Goal: Transaction & Acquisition: Obtain resource

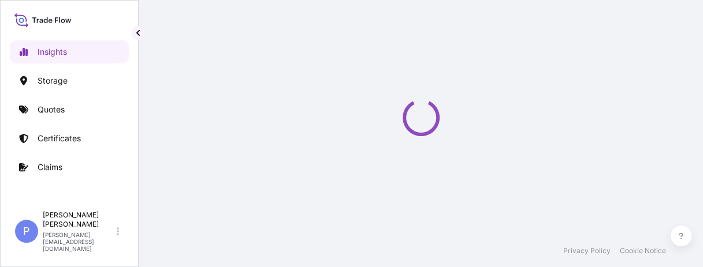
select select "2025"
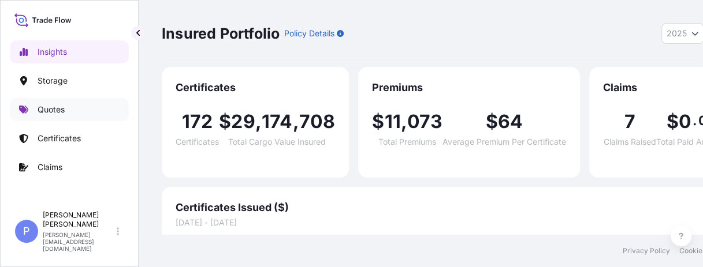
click at [60, 136] on p "Certificates" at bounding box center [59, 139] width 43 height 12
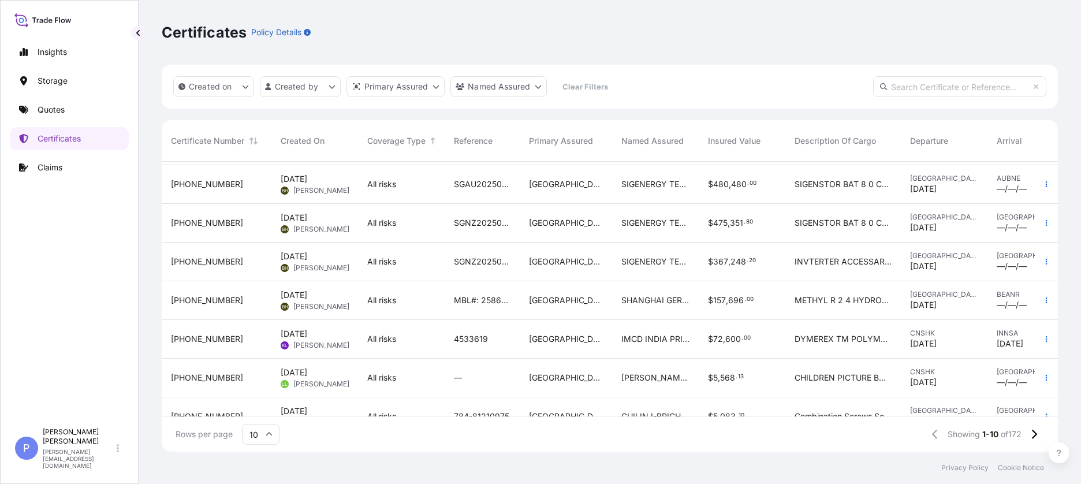
scroll to position [141, 0]
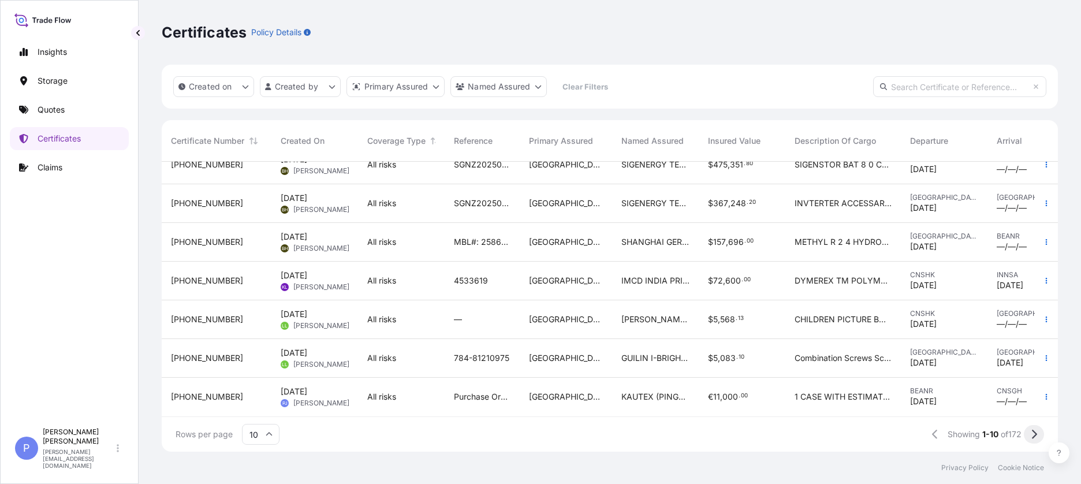
click at [711, 275] on icon at bounding box center [1034, 434] width 6 height 10
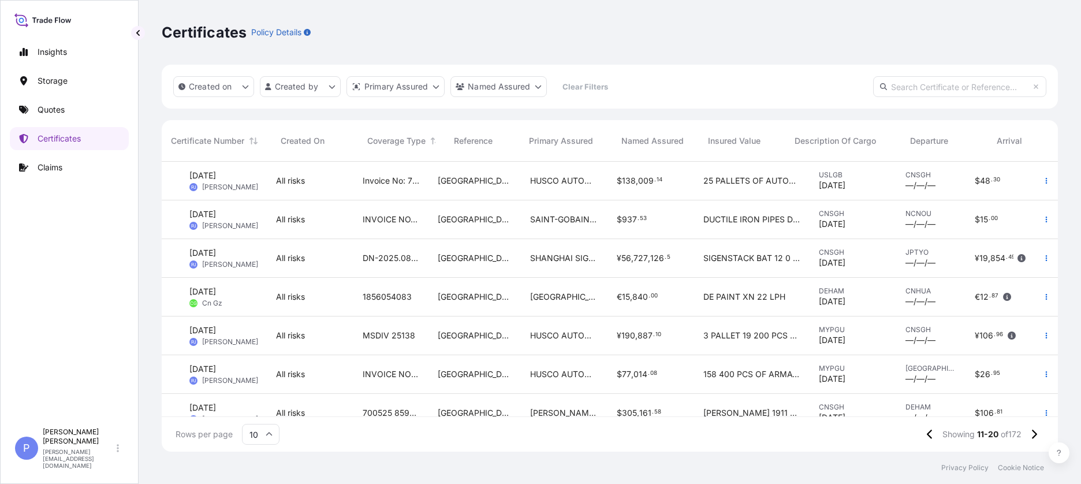
scroll to position [0, 0]
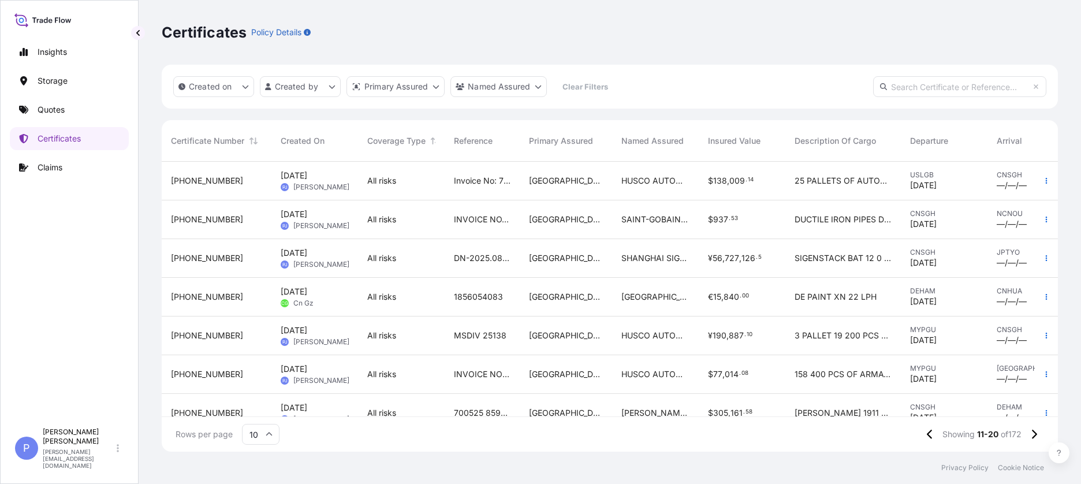
click at [371, 214] on span "All risks" at bounding box center [381, 220] width 29 height 12
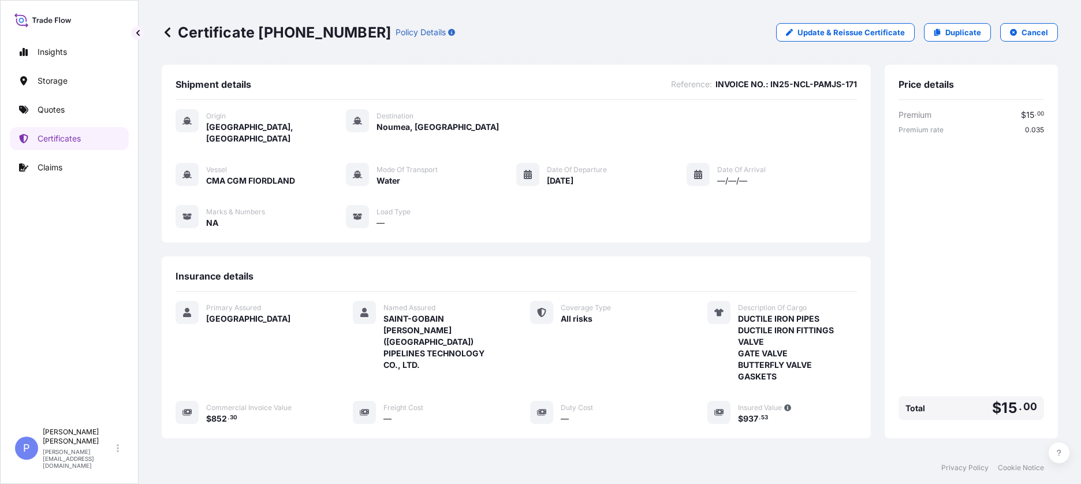
click at [168, 34] on icon at bounding box center [168, 32] width 6 height 10
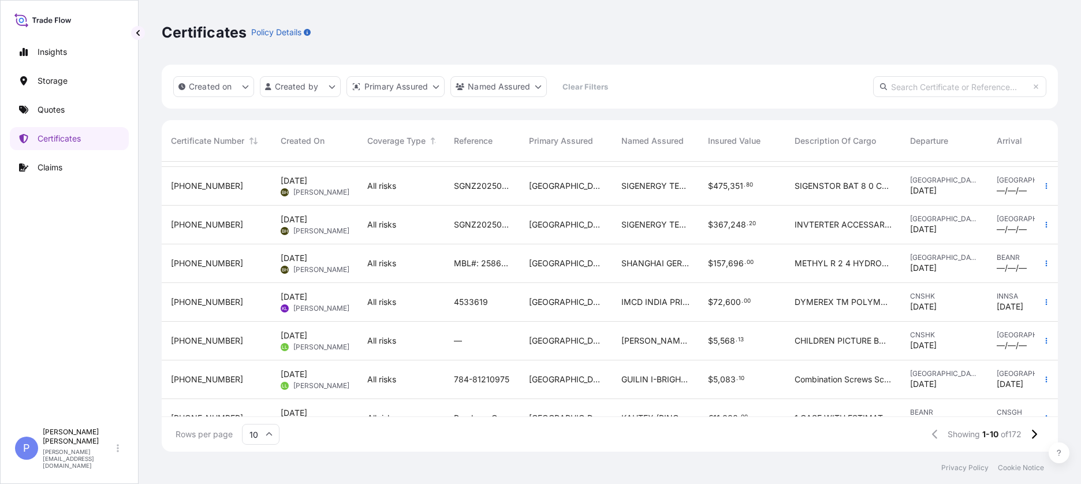
scroll to position [141, 0]
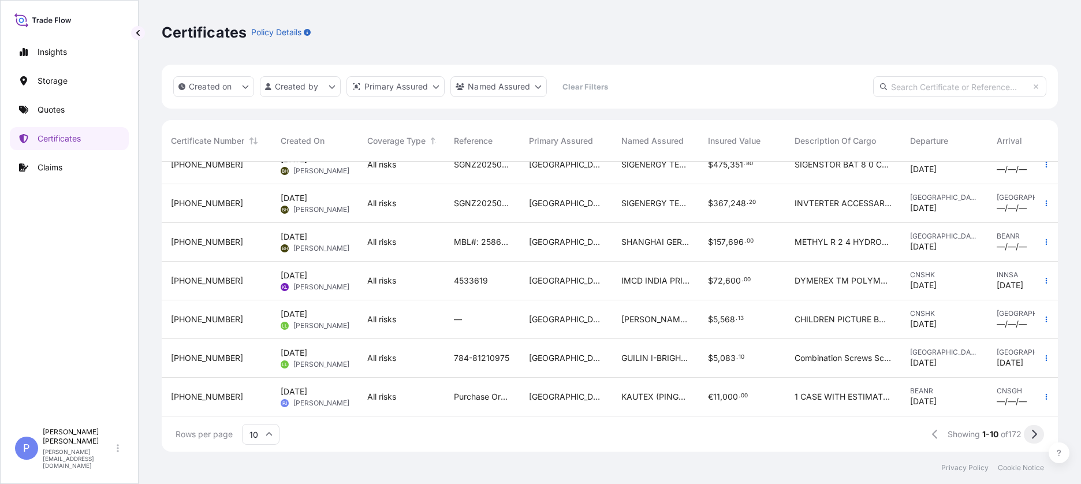
click at [711, 275] on icon at bounding box center [1034, 434] width 6 height 10
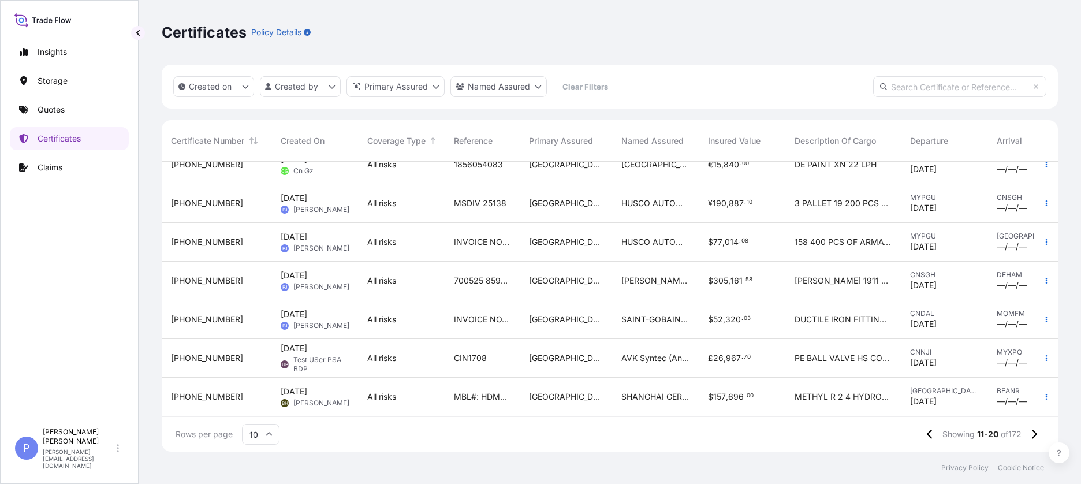
scroll to position [0, 0]
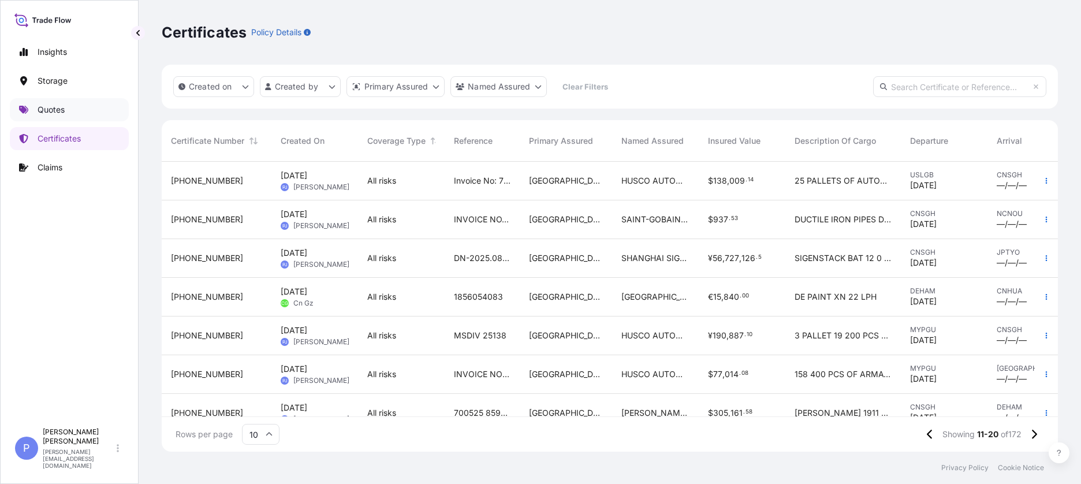
click at [47, 108] on p "Quotes" at bounding box center [51, 110] width 27 height 12
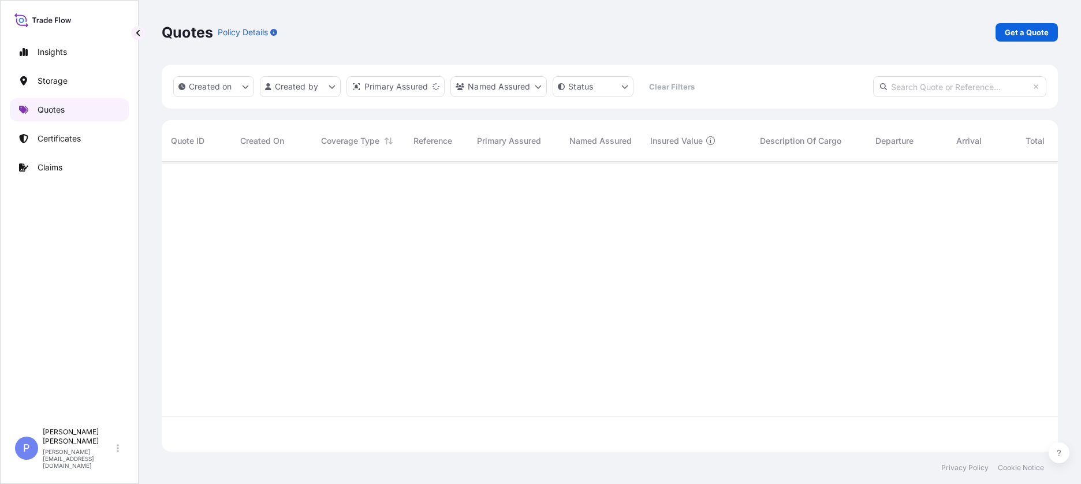
scroll to position [288, 887]
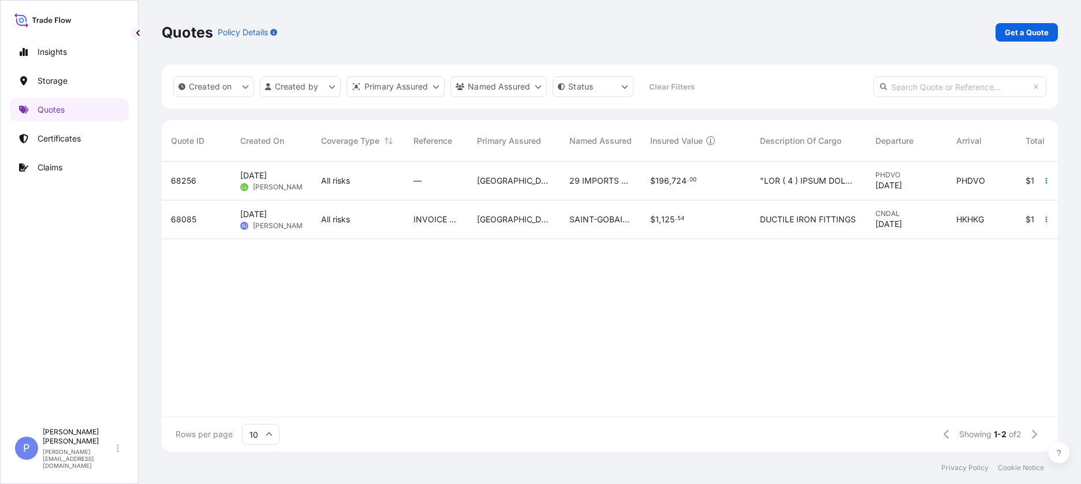
click at [711, 215] on div "CNDAL [DATE]" at bounding box center [906, 219] width 81 height 39
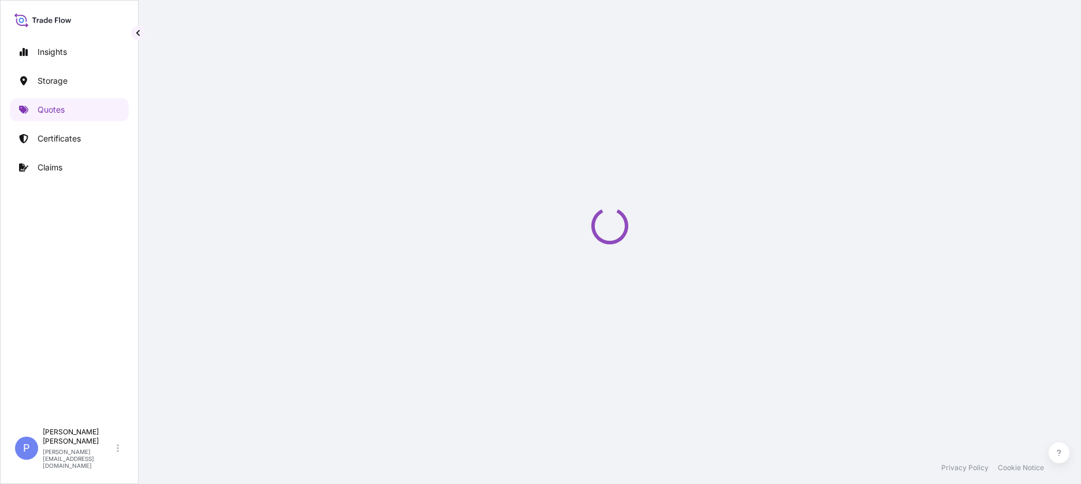
scroll to position [555, 0]
select select "Water"
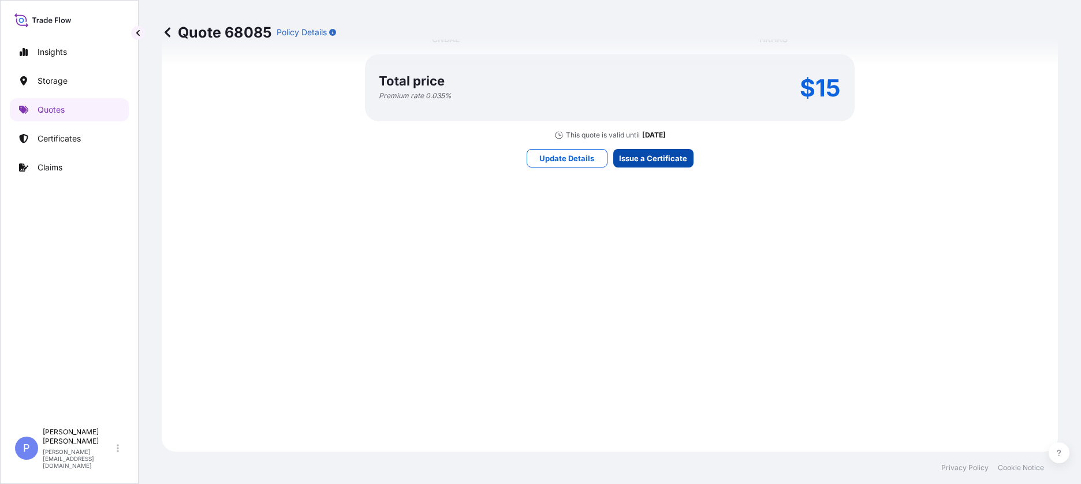
scroll to position [1693, 0]
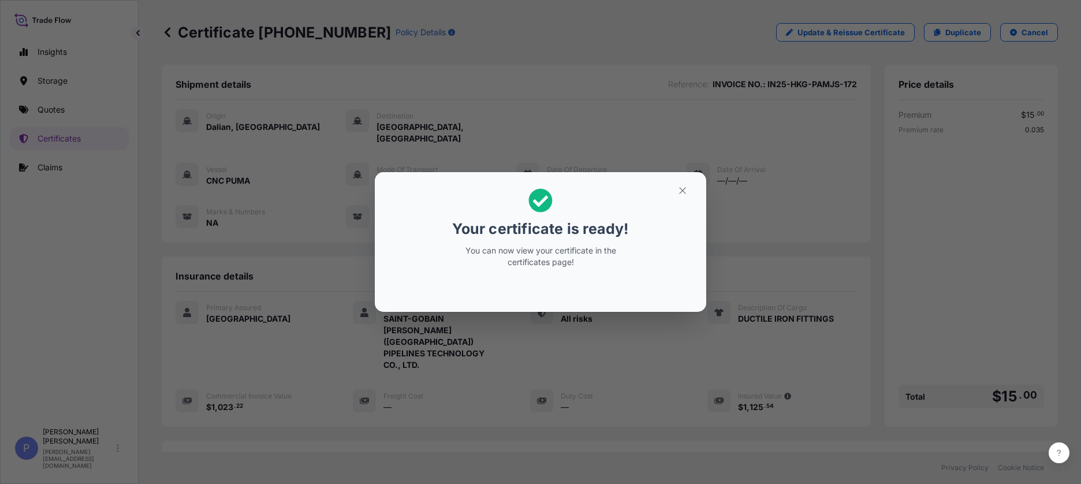
click at [680, 192] on icon "button" at bounding box center [682, 190] width 10 height 10
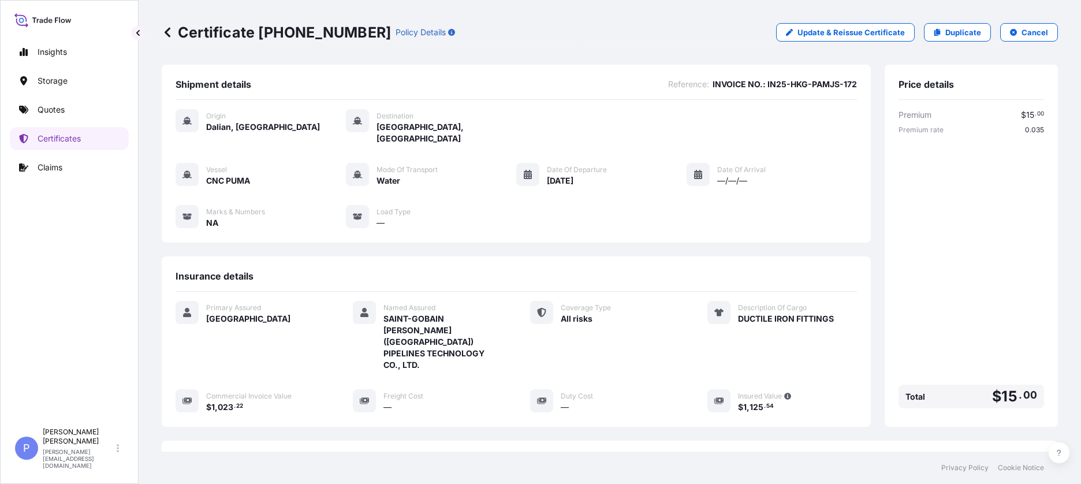
click at [680, 190] on div "Vessel CNC PUMA Mode of Transport Water Date of Departure [DATE] Date of Arriva…" at bounding box center [516, 196] width 681 height 66
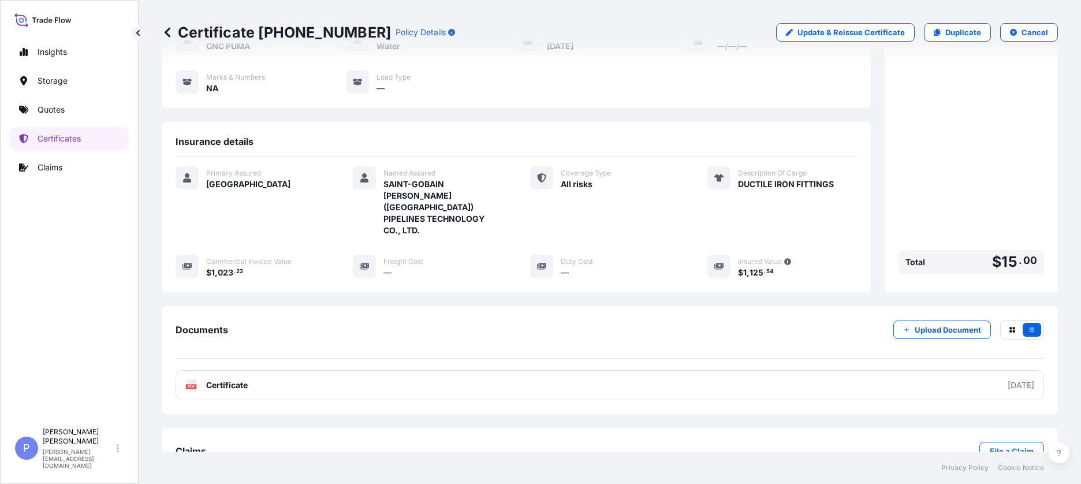
click at [711, 275] on link "PDF Certificate [DATE]" at bounding box center [610, 385] width 868 height 30
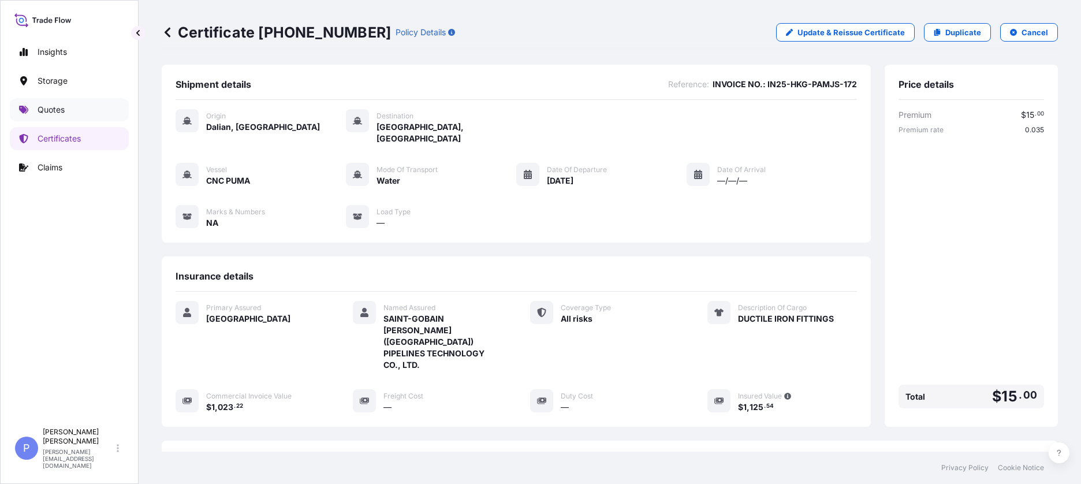
click at [69, 114] on link "Quotes" at bounding box center [69, 109] width 119 height 23
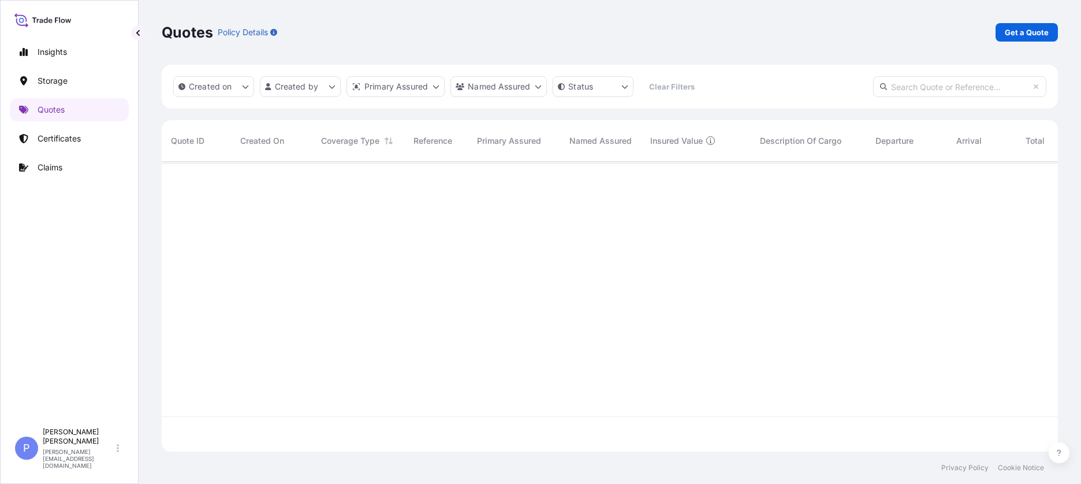
scroll to position [288, 887]
click at [711, 31] on p "Get a Quote" at bounding box center [1027, 33] width 44 height 12
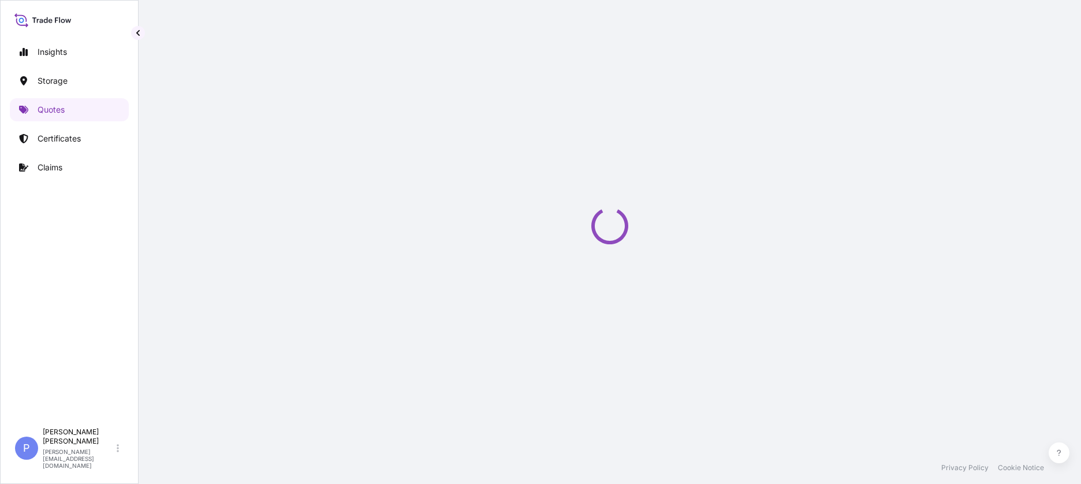
scroll to position [18, 0]
select select "Water"
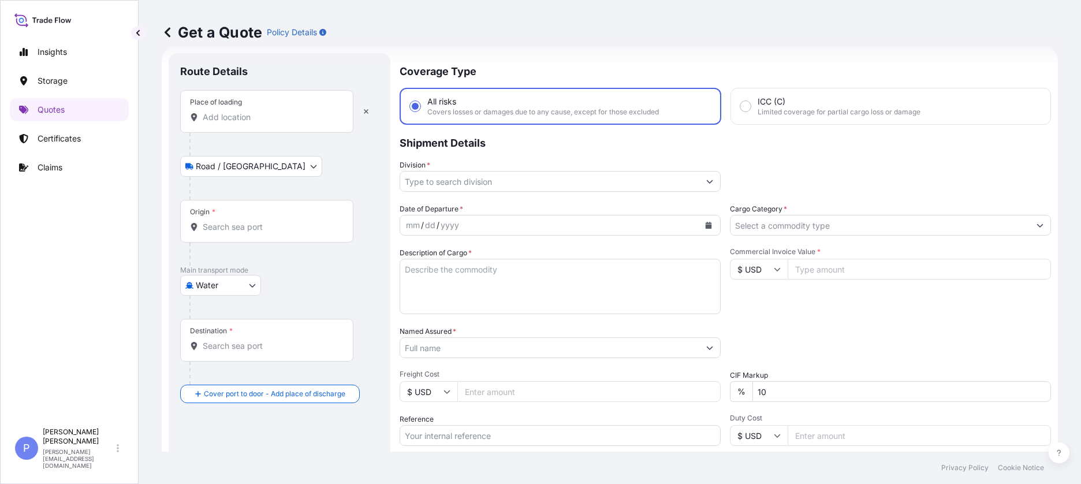
click at [215, 120] on input "Place of loading" at bounding box center [271, 117] width 136 height 12
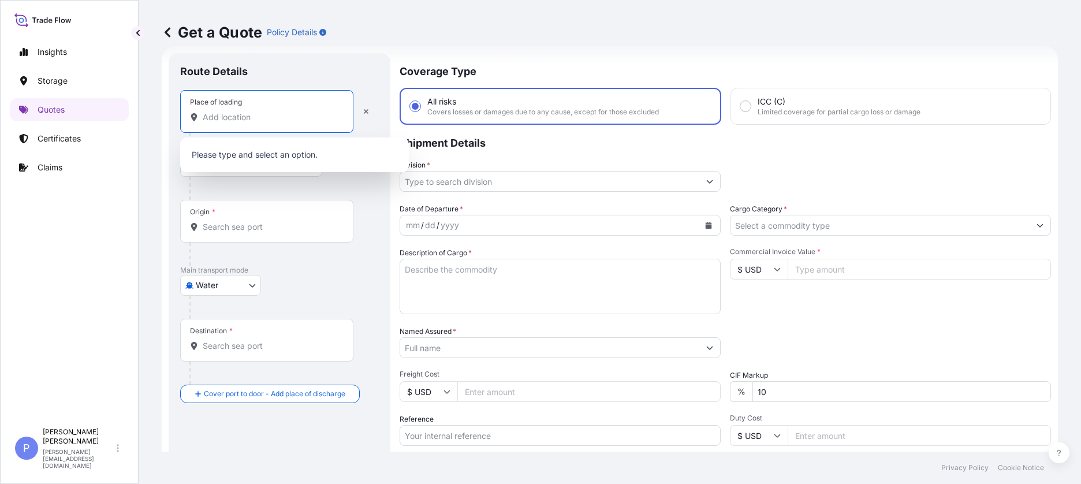
paste input "[STREET_ADDRESS]"
click at [264, 160] on span "[STREET_ADDRESS]" at bounding box center [257, 156] width 76 height 12
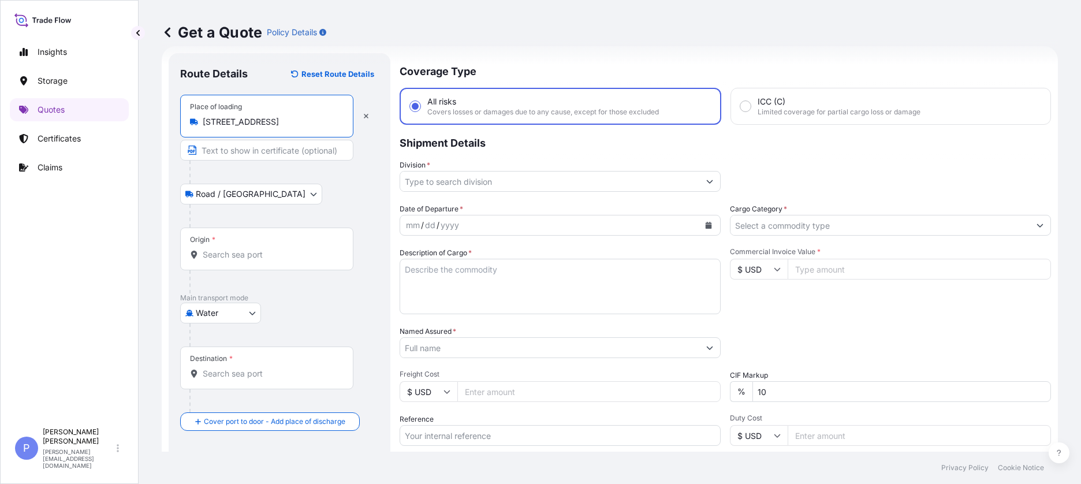
type input "[STREET_ADDRESS]"
click at [233, 256] on input "Origin *" at bounding box center [271, 255] width 136 height 12
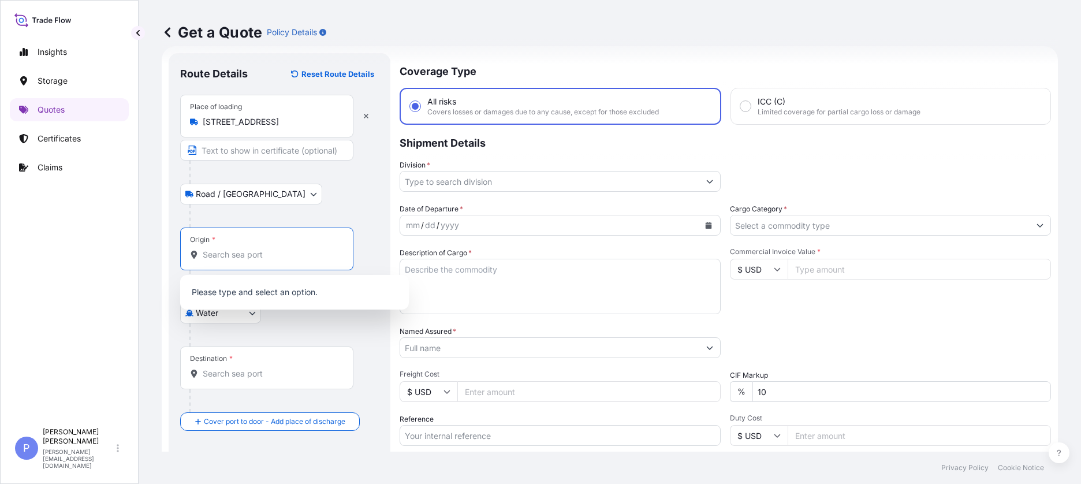
click at [203, 258] on input "Origin *" at bounding box center [271, 255] width 136 height 12
paste input "SAVANNAH"
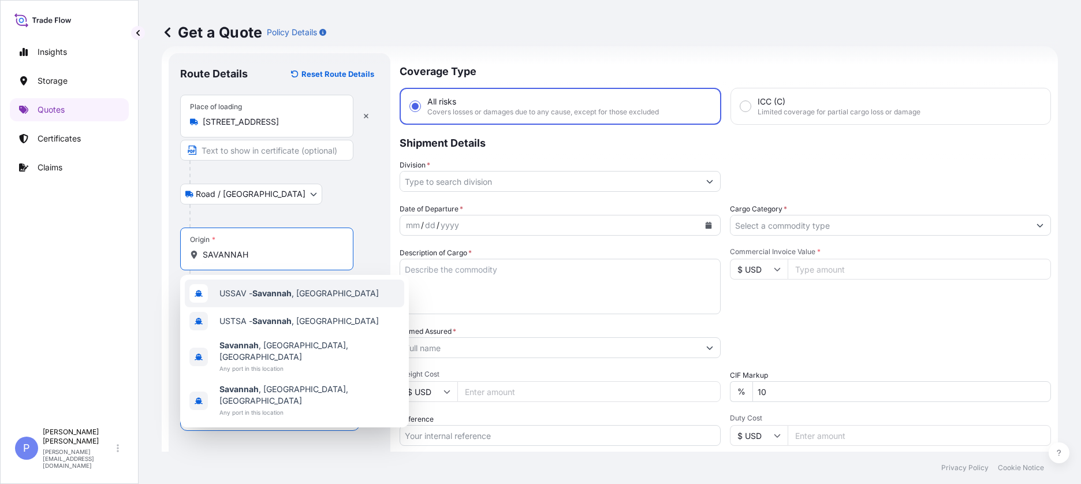
click at [248, 275] on div "USSAV - [GEOGRAPHIC_DATA] , [GEOGRAPHIC_DATA]" at bounding box center [294, 293] width 219 height 28
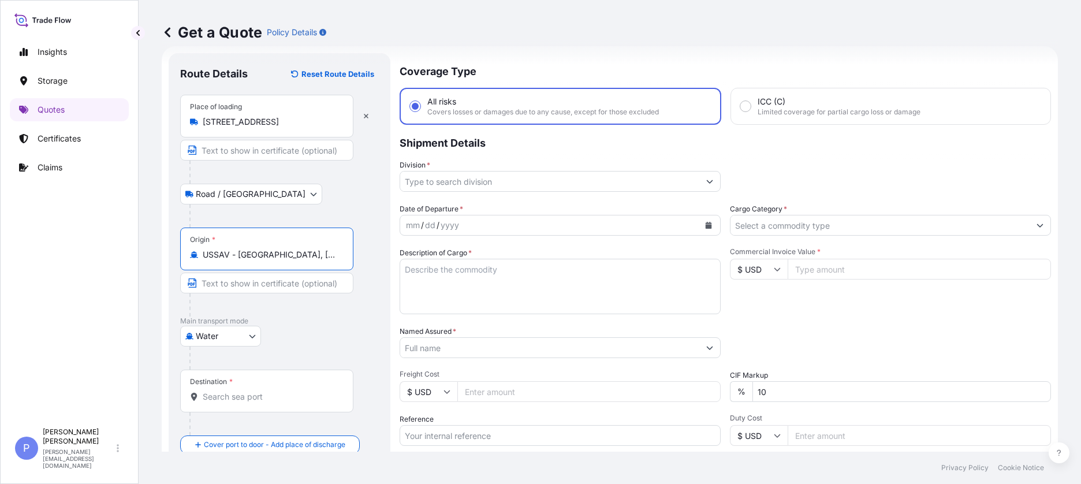
type input "USSAV - [GEOGRAPHIC_DATA], [GEOGRAPHIC_DATA]"
click at [217, 275] on input "Destination *" at bounding box center [271, 397] width 136 height 12
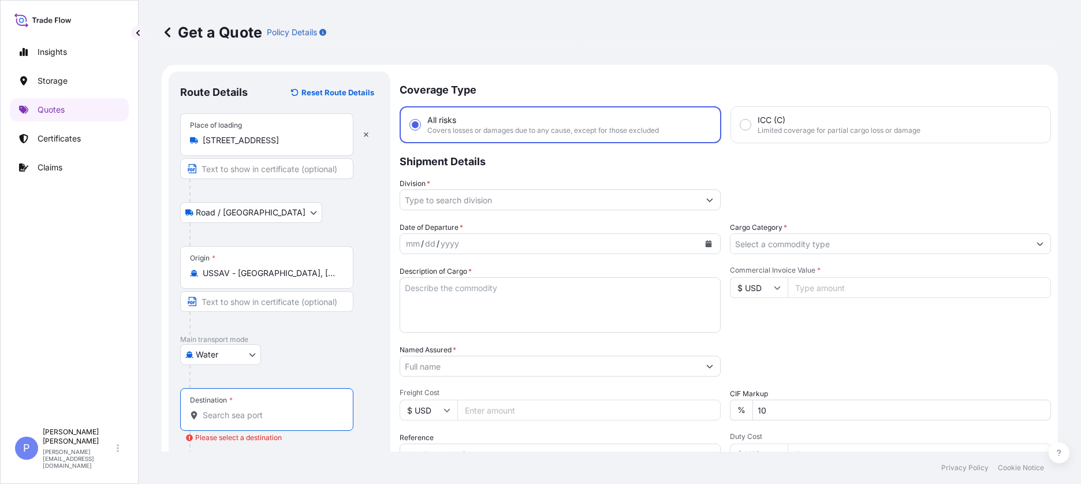
scroll to position [68, 0]
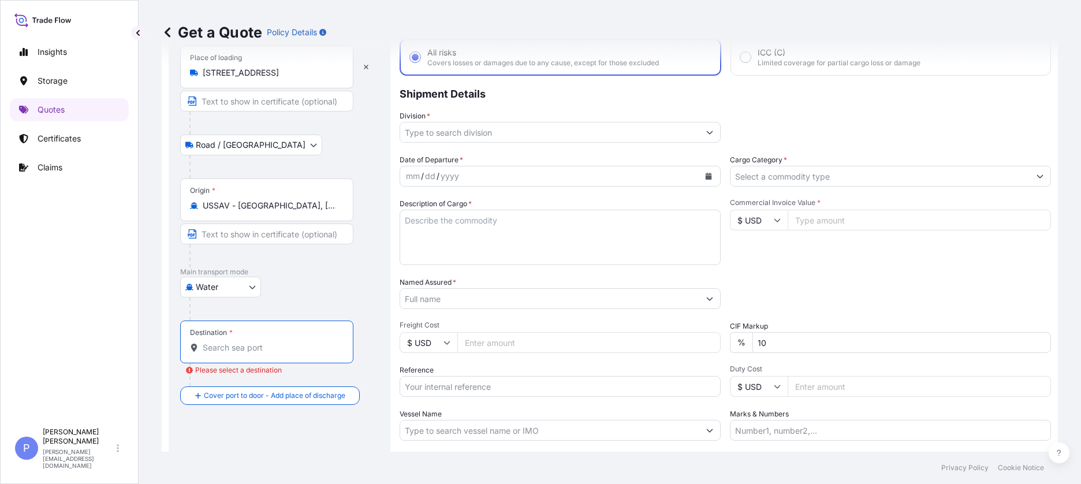
click at [242, 275] on input "Destination * Please select a destination" at bounding box center [271, 348] width 136 height 12
click at [223, 275] on input "Destination * Please select a destination" at bounding box center [271, 348] width 136 height 12
paste input "SONGJIANG"
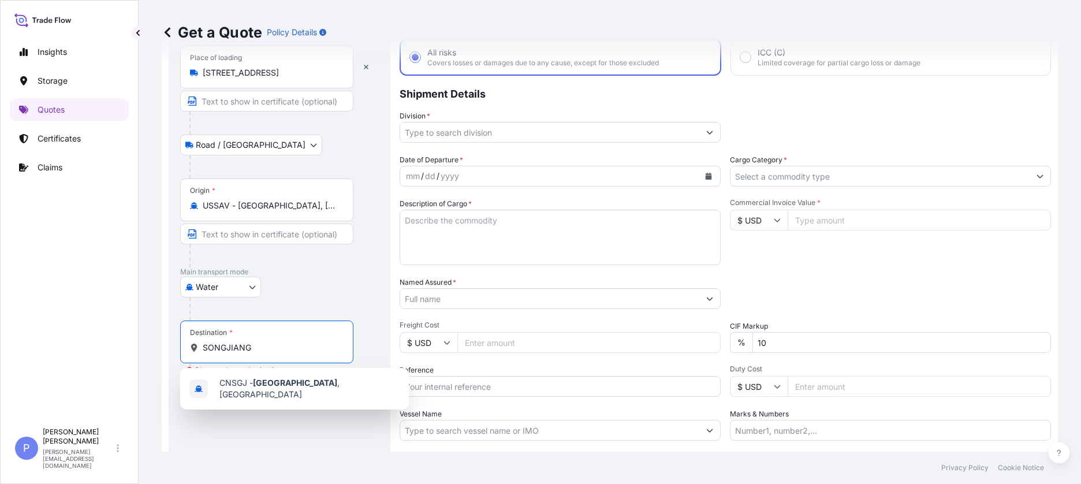
drag, startPoint x: 268, startPoint y: 349, endPoint x: 178, endPoint y: 352, distance: 90.1
click at [178, 275] on div "Route Details Reset Route Details Place of loading [STREET_ADDRESS][GEOGRAPHIC_…" at bounding box center [280, 265] width 222 height 522
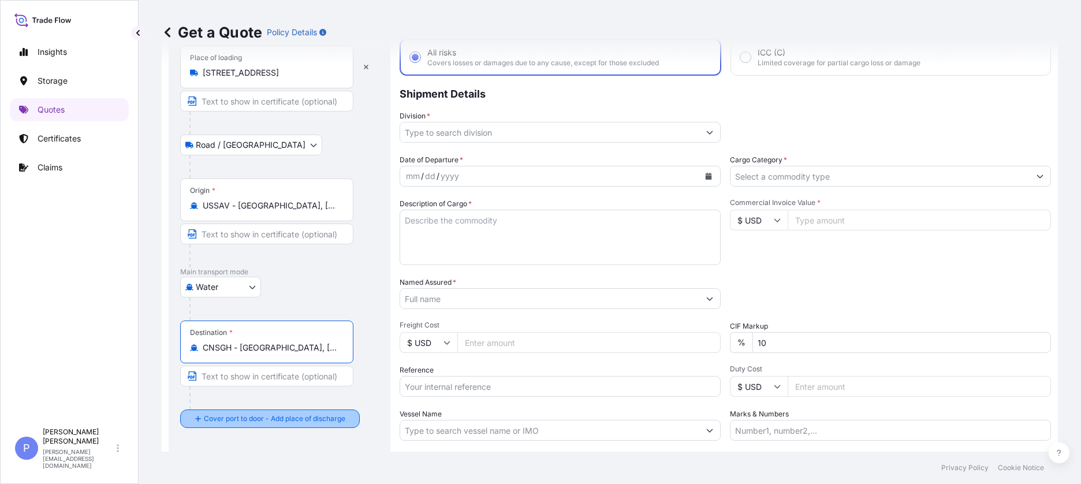
type input "CNSGH - [GEOGRAPHIC_DATA], [GEOGRAPHIC_DATA]"
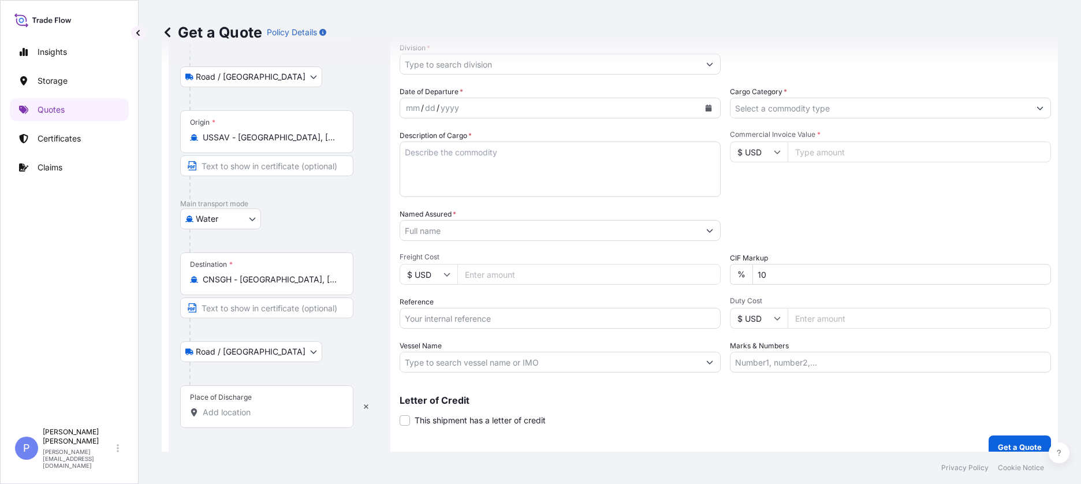
scroll to position [150, 0]
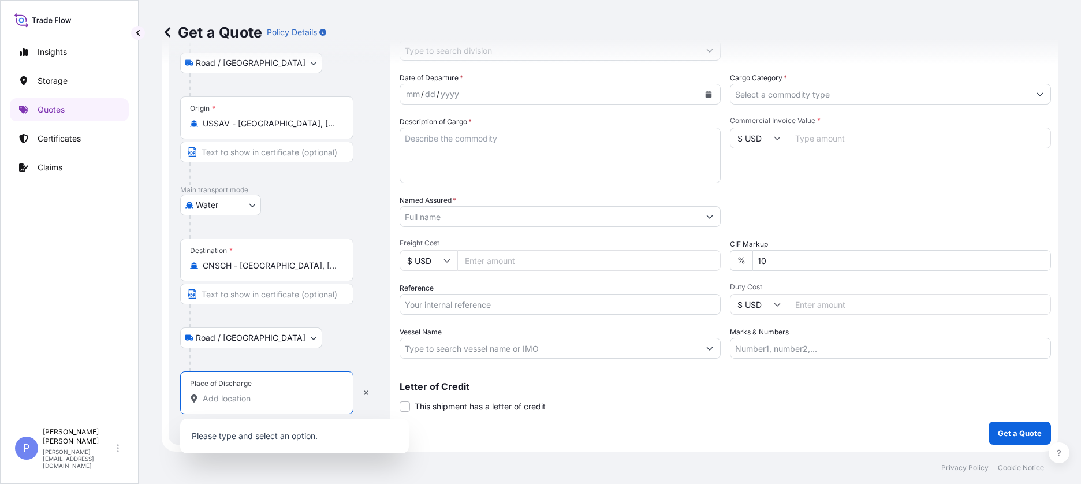
click at [203, 275] on input "Place of Discharge" at bounding box center [271, 399] width 136 height 12
click at [223, 275] on input "Place of Discharge" at bounding box center [271, 399] width 136 height 12
paste input "SONGJIANG"
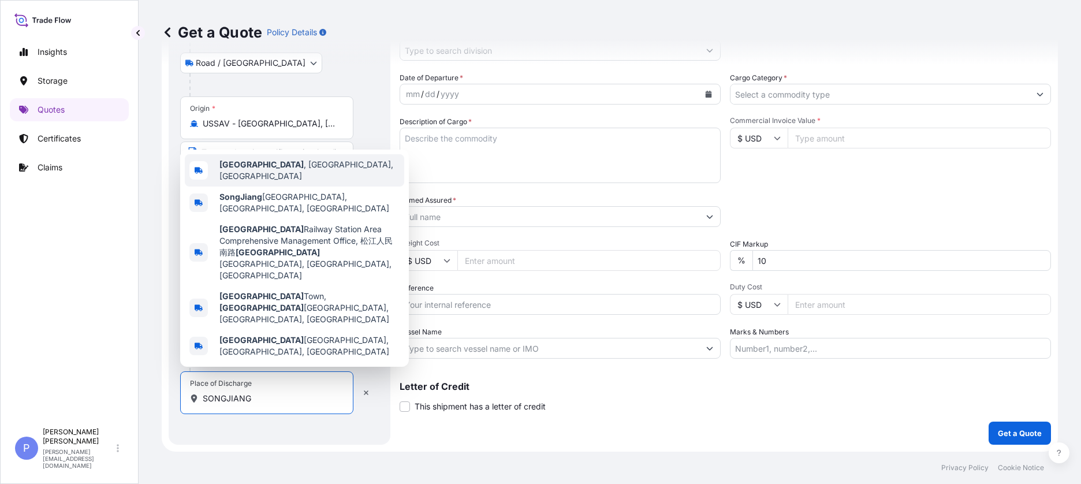
click at [313, 182] on span "[GEOGRAPHIC_DATA] , [GEOGRAPHIC_DATA], [GEOGRAPHIC_DATA]" at bounding box center [309, 170] width 180 height 23
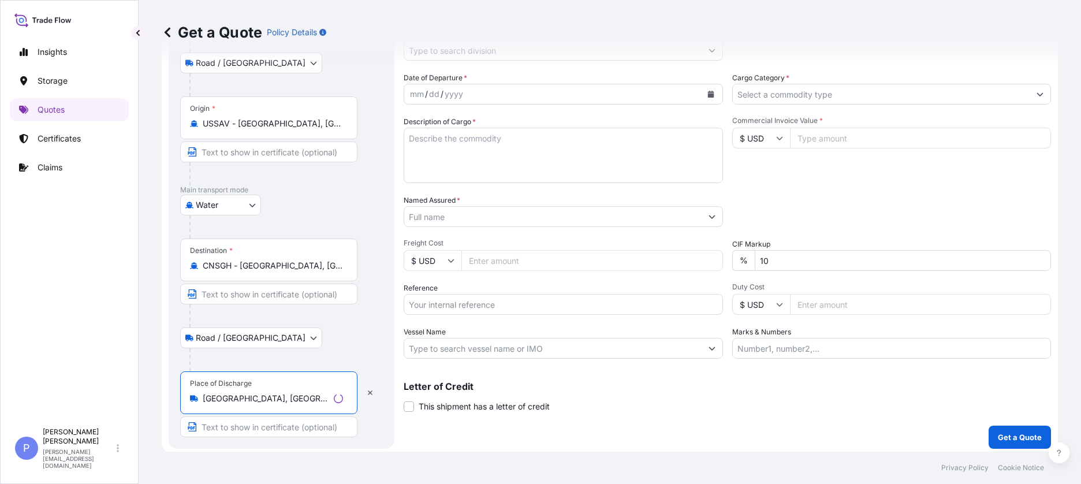
type input "[GEOGRAPHIC_DATA], [GEOGRAPHIC_DATA], [GEOGRAPHIC_DATA]"
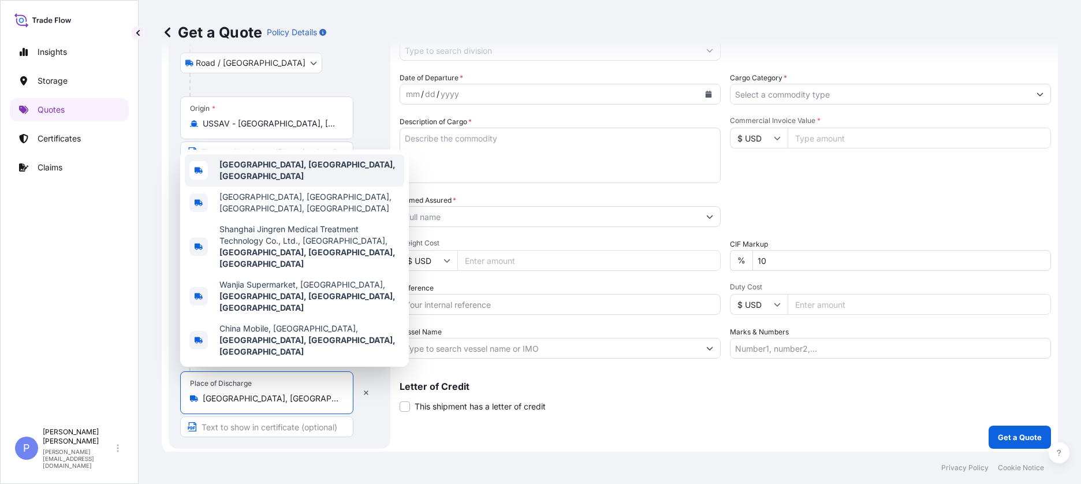
click at [282, 186] on div "[GEOGRAPHIC_DATA], [GEOGRAPHIC_DATA], [GEOGRAPHIC_DATA]" at bounding box center [294, 170] width 219 height 32
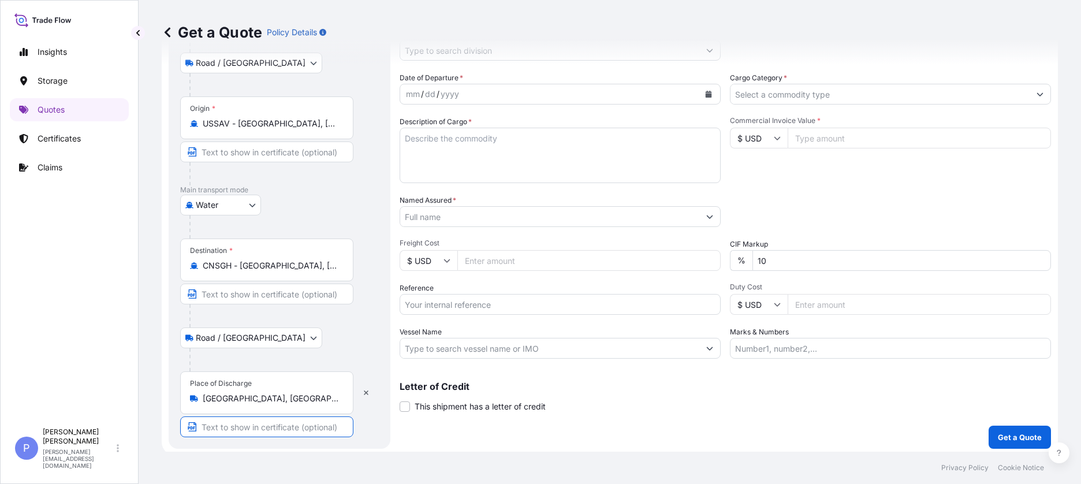
click at [234, 275] on input "Text to appear on certificate" at bounding box center [266, 426] width 173 height 21
paste input "[STREET_ADDRESS]"
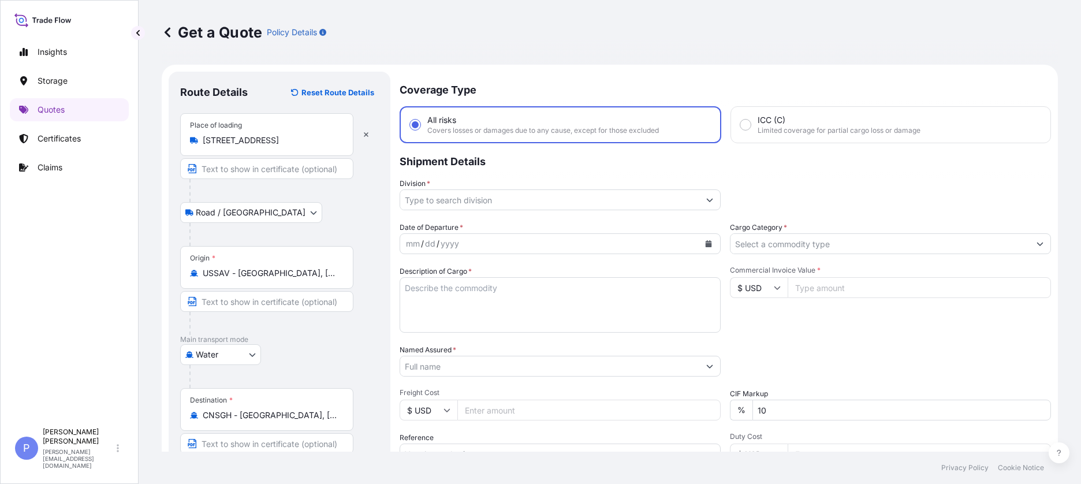
type input "[STREET_ADDRESS]"
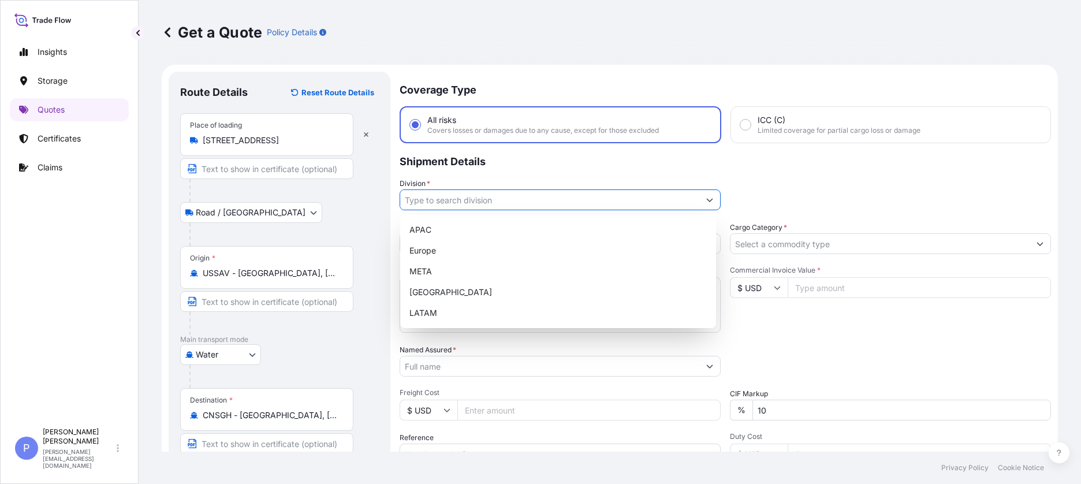
click at [458, 202] on input "Division *" at bounding box center [549, 199] width 299 height 21
click at [441, 233] on div "APAC" at bounding box center [558, 229] width 307 height 21
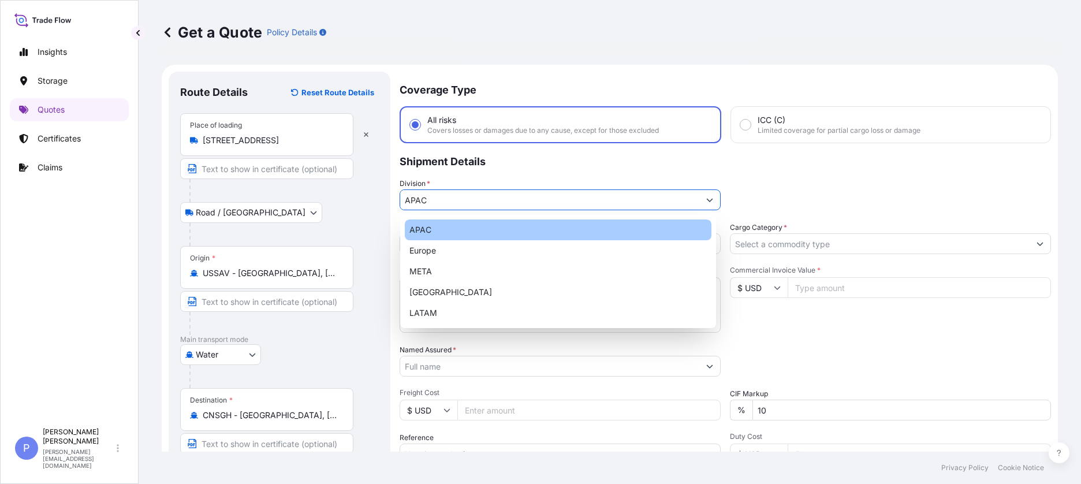
type input "APAC"
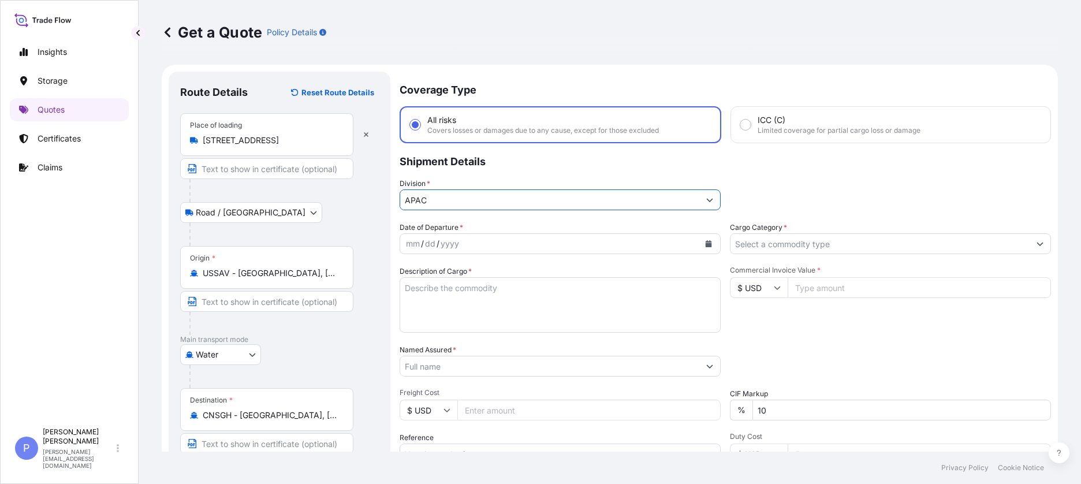
click at [464, 248] on div "mm / dd / yyyy" at bounding box center [549, 243] width 299 height 21
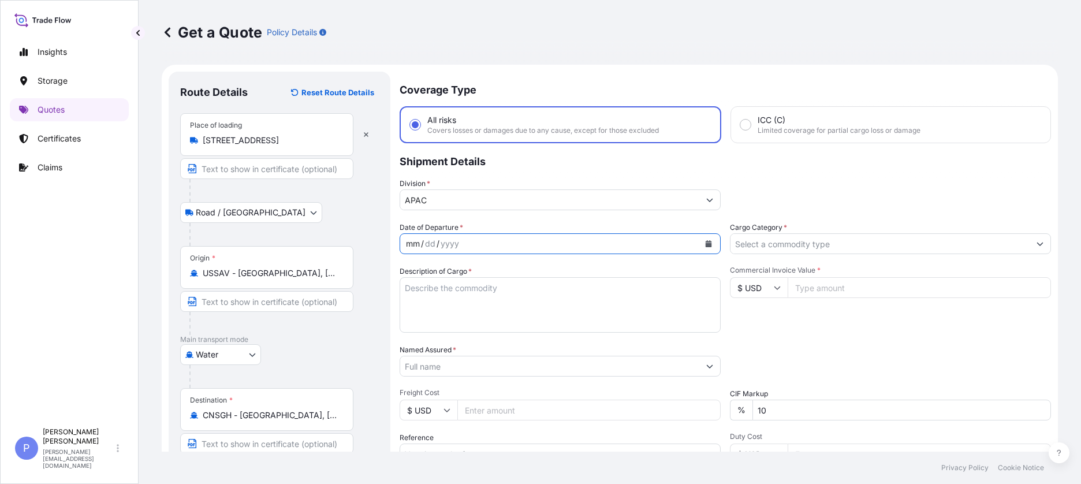
click at [711, 195] on div "Division * APAC" at bounding box center [725, 194] width 651 height 32
click at [526, 247] on div "mm / dd / yyyy" at bounding box center [549, 243] width 299 height 21
click at [706, 241] on icon "Calendar" at bounding box center [709, 243] width 6 height 7
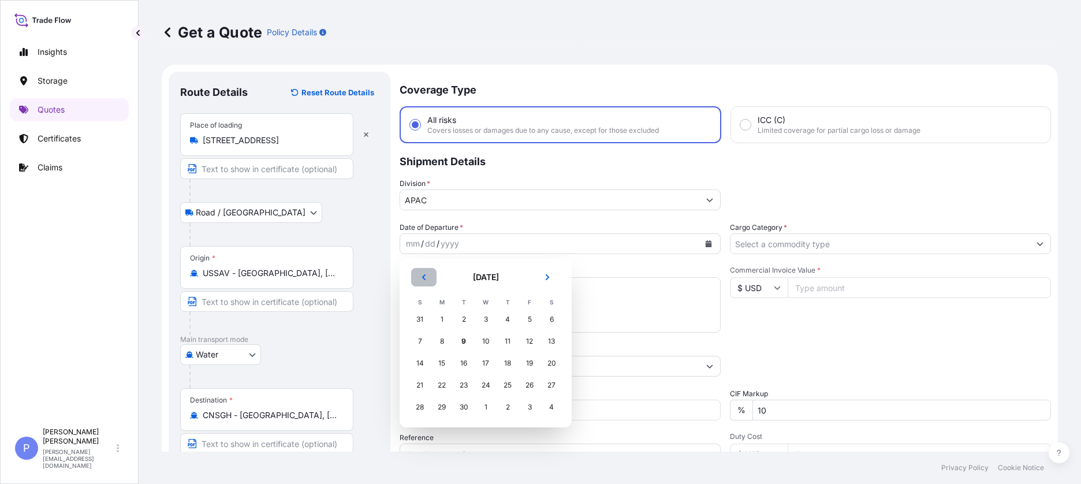
click at [423, 275] on icon "Previous" at bounding box center [423, 277] width 3 height 6
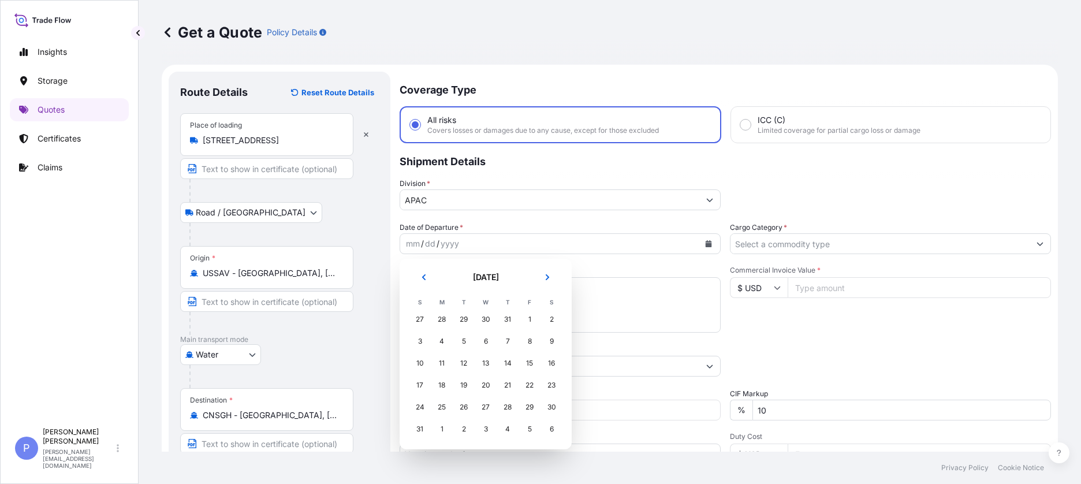
click at [484, 275] on div "30" at bounding box center [485, 319] width 21 height 21
click at [490, 275] on div "30" at bounding box center [485, 319] width 21 height 21
click at [486, 275] on div "30" at bounding box center [485, 319] width 21 height 21
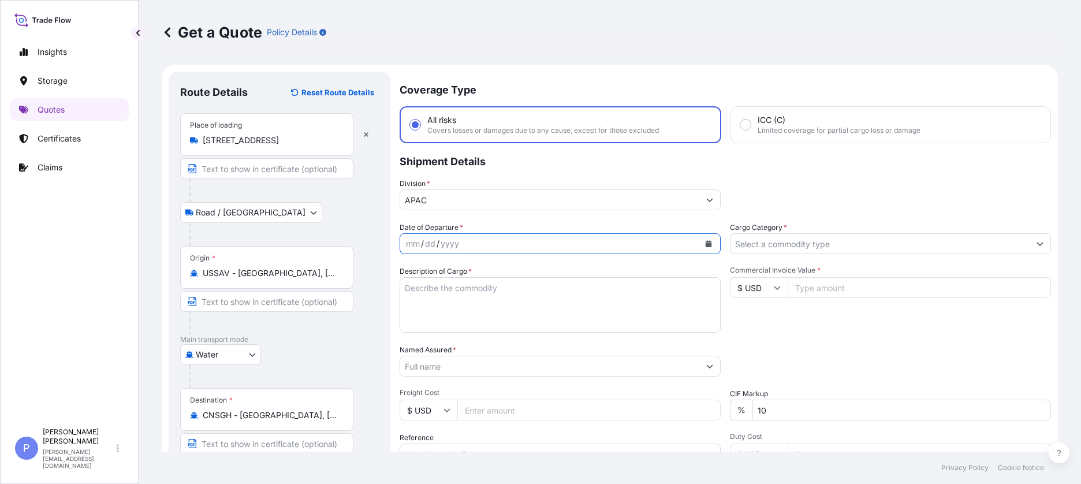
click at [484, 275] on textarea "Description of Cargo *" at bounding box center [560, 304] width 321 height 55
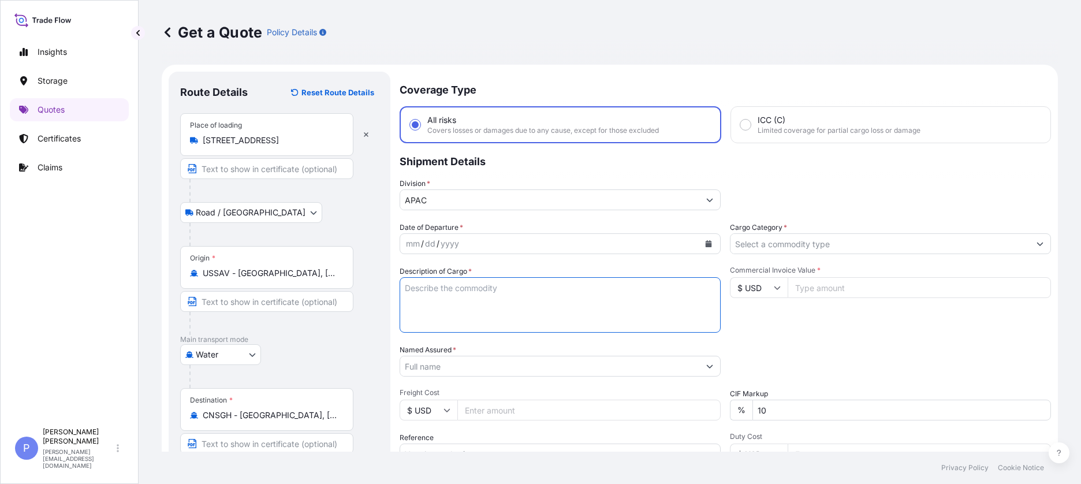
click at [458, 243] on div "yyyy" at bounding box center [449, 244] width 21 height 14
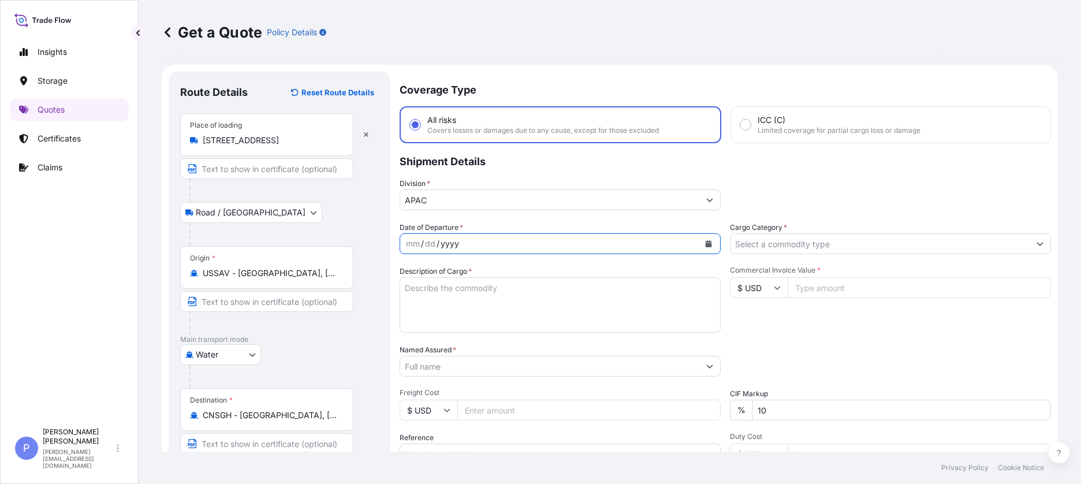
click at [705, 241] on icon "Calendar" at bounding box center [708, 243] width 7 height 7
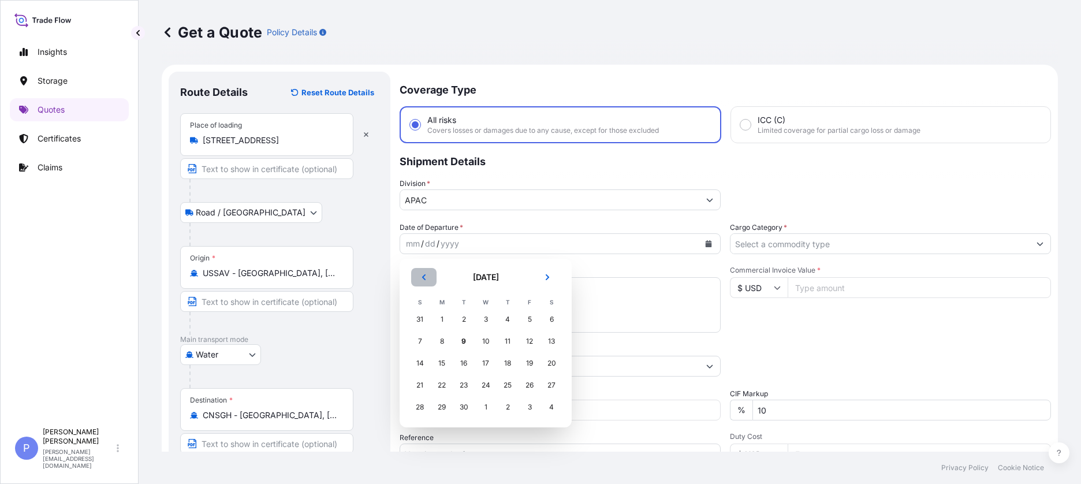
click at [424, 275] on icon "Previous" at bounding box center [423, 277] width 3 height 6
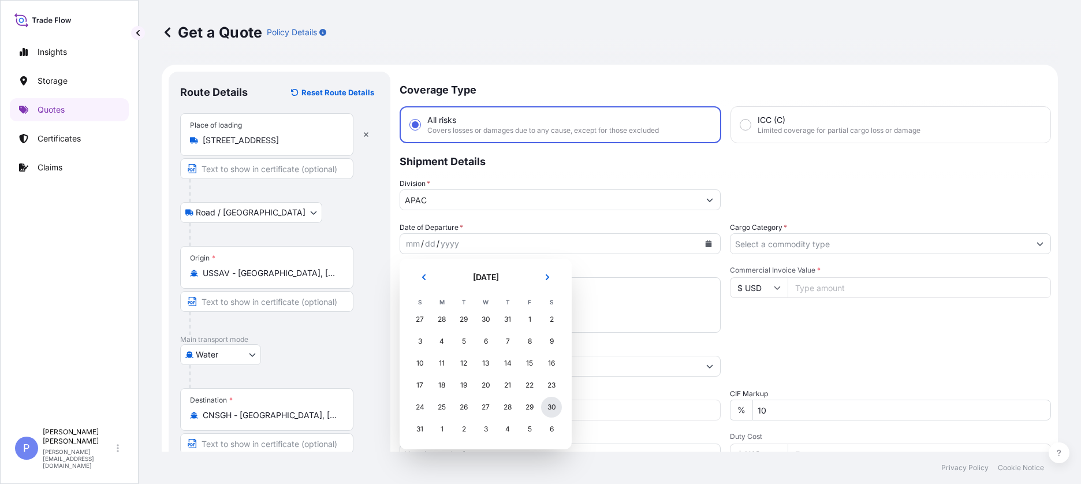
click at [553, 275] on div "30" at bounding box center [551, 407] width 21 height 21
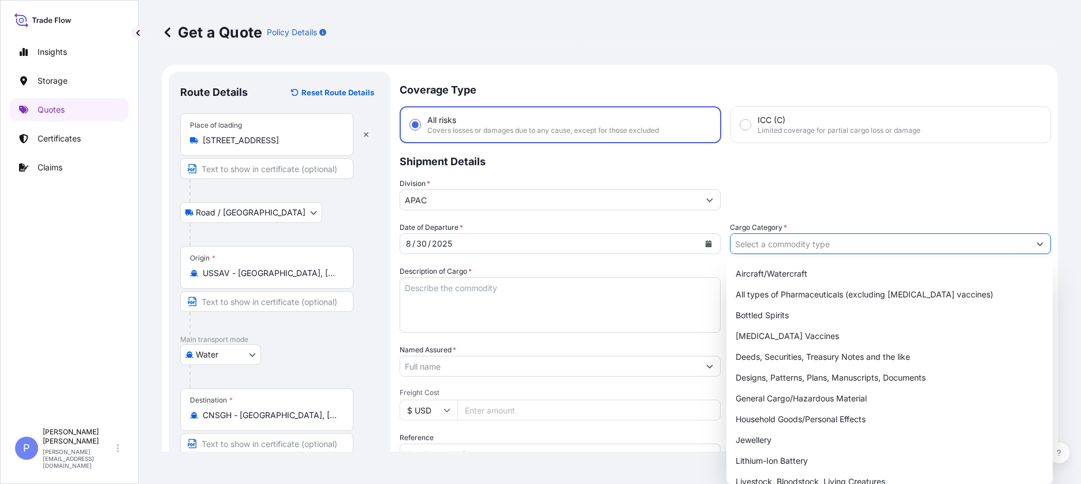
click at [711, 245] on input "Cargo Category *" at bounding box center [879, 243] width 299 height 21
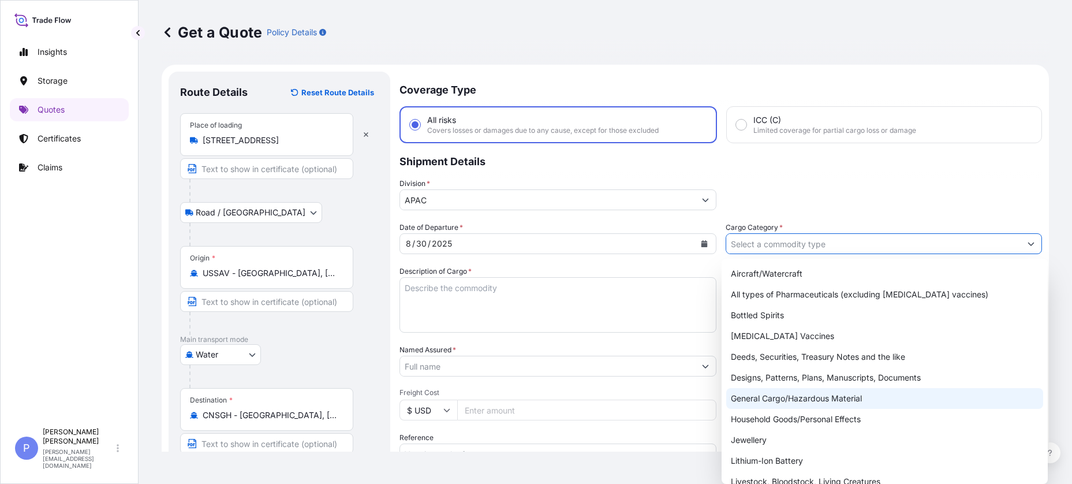
click at [711, 275] on div "General Cargo/Hazardous Material" at bounding box center [884, 398] width 317 height 21
type input "General Cargo/Hazardous Material"
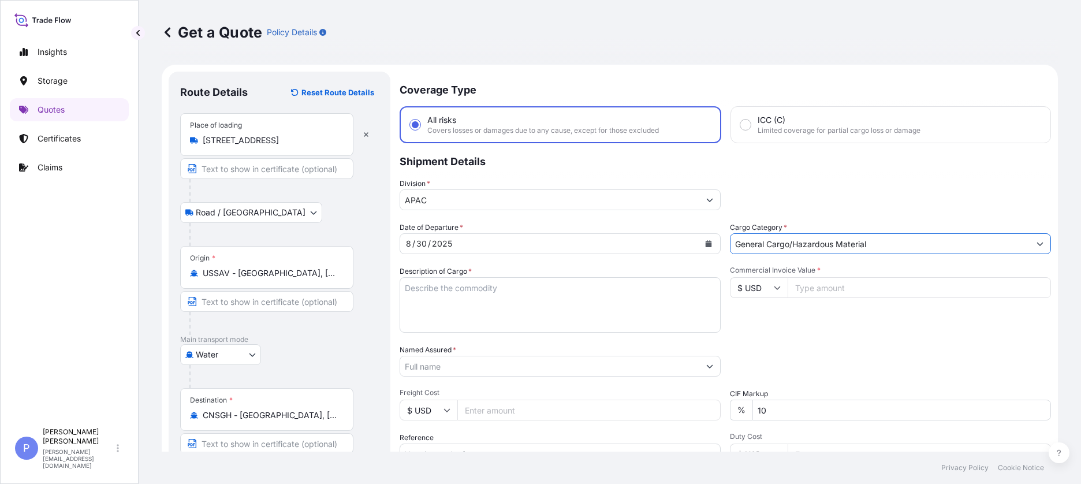
click at [452, 275] on textarea "Description of Cargo *" at bounding box center [560, 304] width 321 height 55
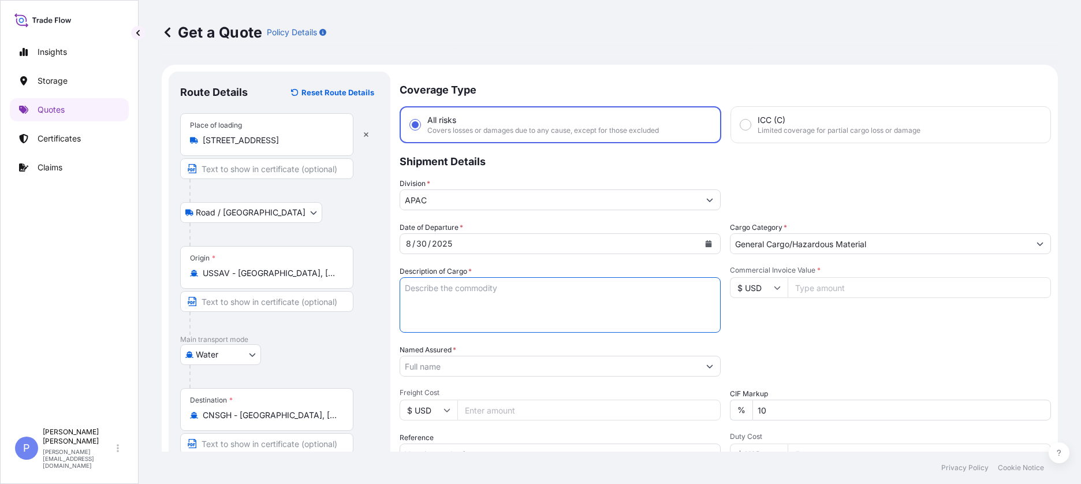
click at [413, 275] on textarea "Description of Cargo *" at bounding box center [560, 304] width 321 height 55
paste textarea "6 PLTS OF IRON AUTO PART ( ARMATURE ) HS CODE : 8409.90.5085"
type textarea "6 PLTS OF IRON AUTO PART ( ARMATURE ) HS CODE : 8409.90.5085"
click at [424, 275] on input "Named Assured *" at bounding box center [549, 366] width 299 height 21
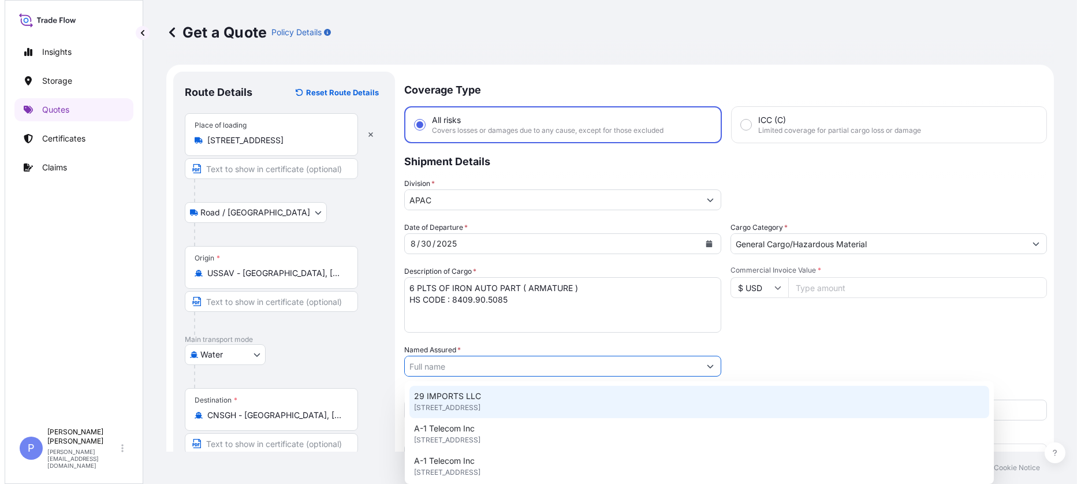
scroll to position [66, 0]
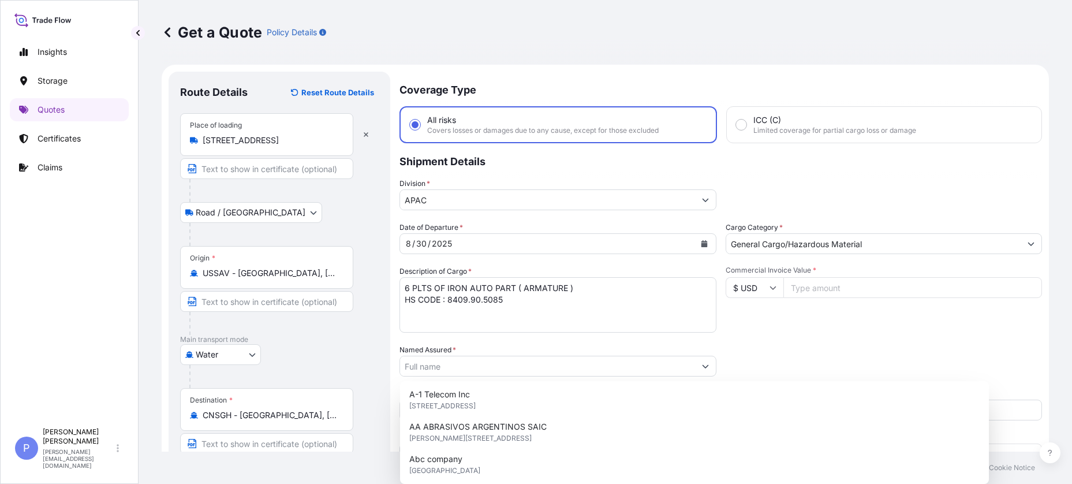
click at [711, 275] on div "Commercial Invoice Value * $ USD" at bounding box center [884, 299] width 317 height 67
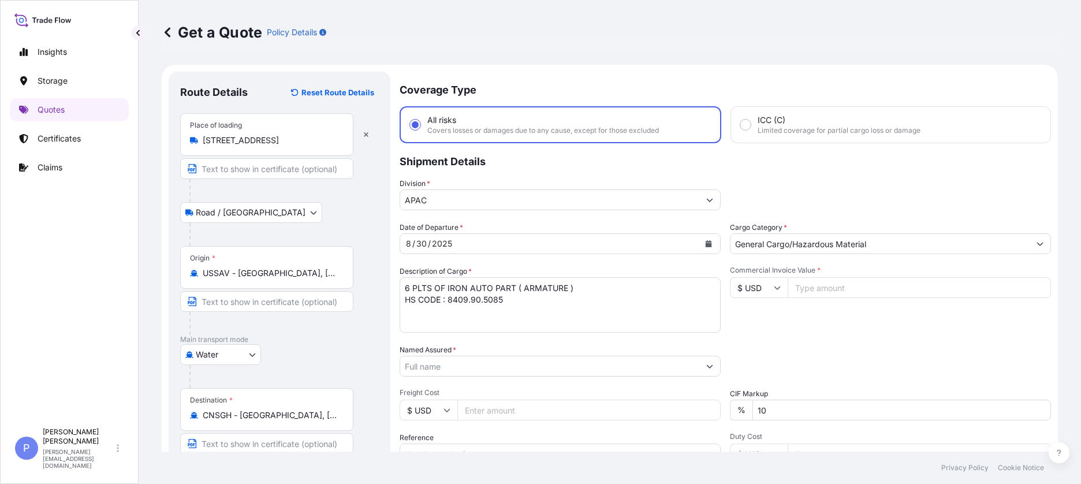
click at [711, 275] on input "Commercial Invoice Value *" at bounding box center [918, 287] width 263 height 21
type input "10"
click at [711, 275] on input "10" at bounding box center [918, 287] width 263 height 21
drag, startPoint x: 816, startPoint y: 288, endPoint x: 761, endPoint y: 286, distance: 54.9
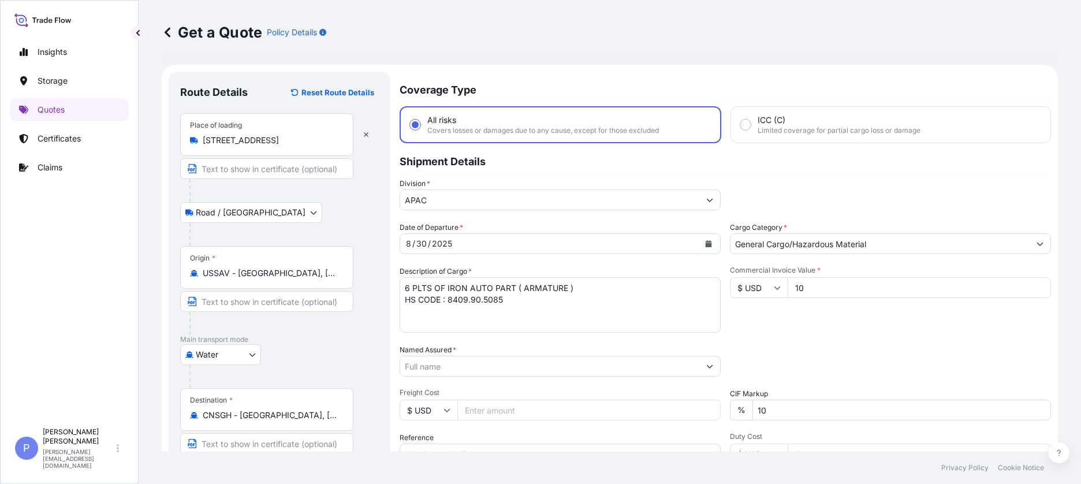
click at [711, 275] on div "$ USD 10" at bounding box center [890, 287] width 321 height 21
type input "43179.84"
click at [711, 275] on div "Date of Departure * [DATE] Cargo Category * General Cargo/Hazardous Material De…" at bounding box center [725, 365] width 651 height 286
click at [459, 275] on input "Named Assured *" at bounding box center [549, 366] width 299 height 21
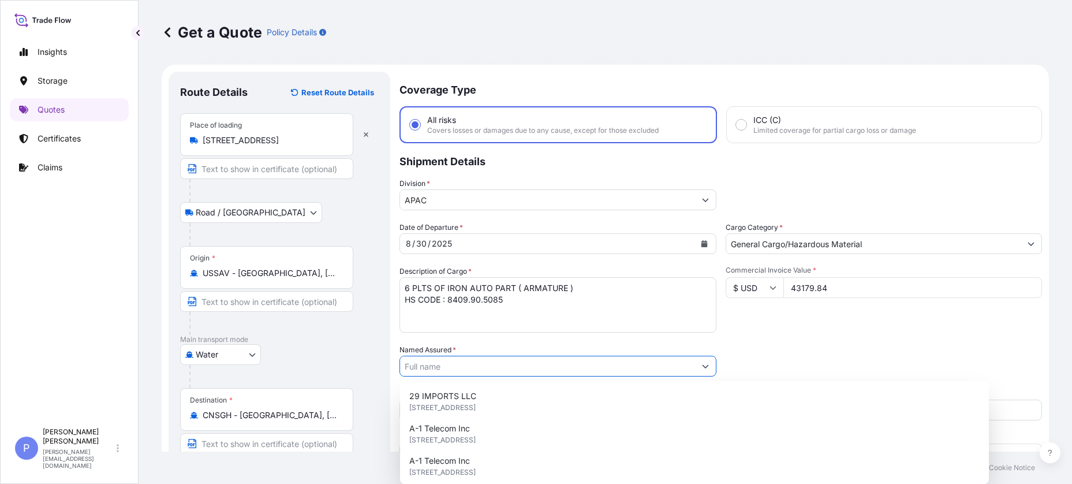
click at [449, 275] on input "Named Assured *" at bounding box center [547, 366] width 295 height 21
paste input "HUSCO AUTOMOTIVE SHANGHAI LTD"
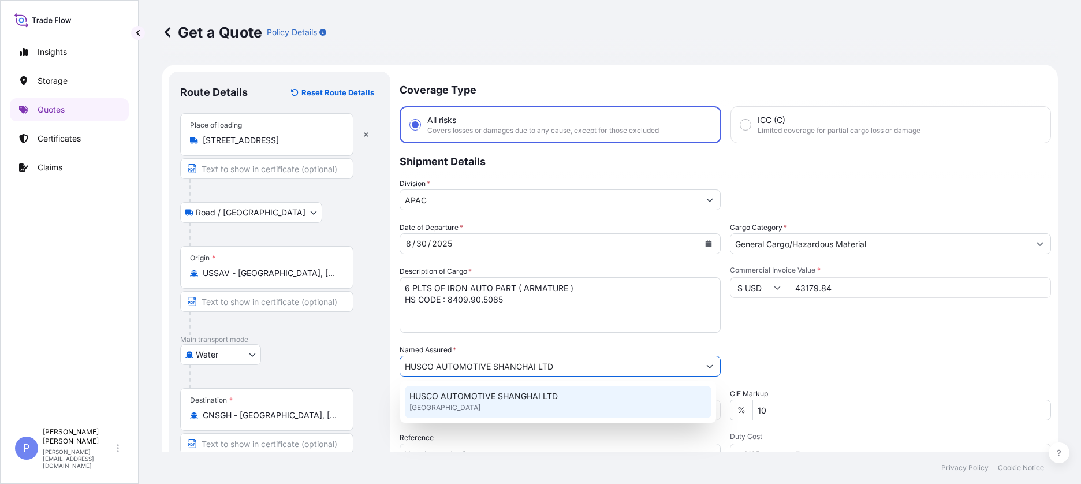
click at [450, 275] on span "HUSCO AUTOMOTIVE SHANGHAI LTD" at bounding box center [483, 396] width 148 height 12
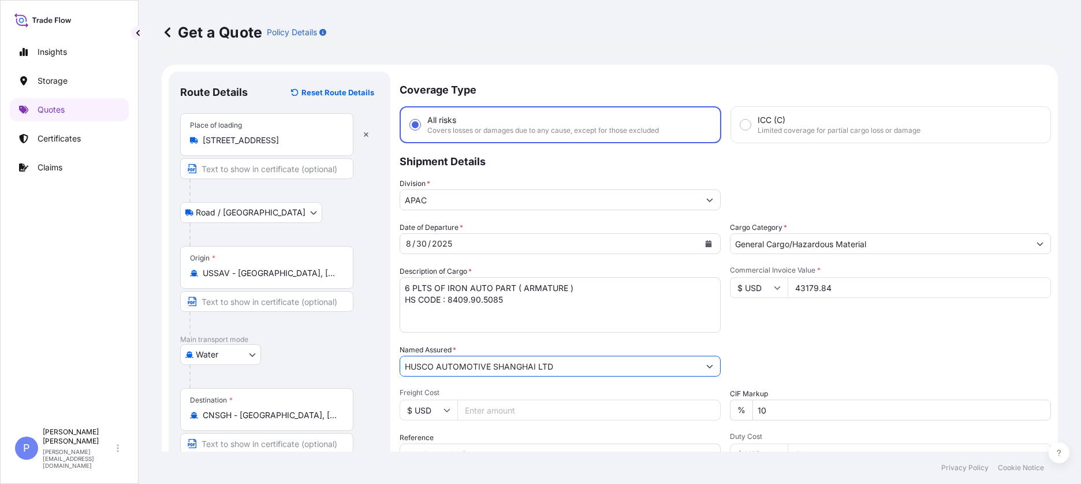
scroll to position [154, 0]
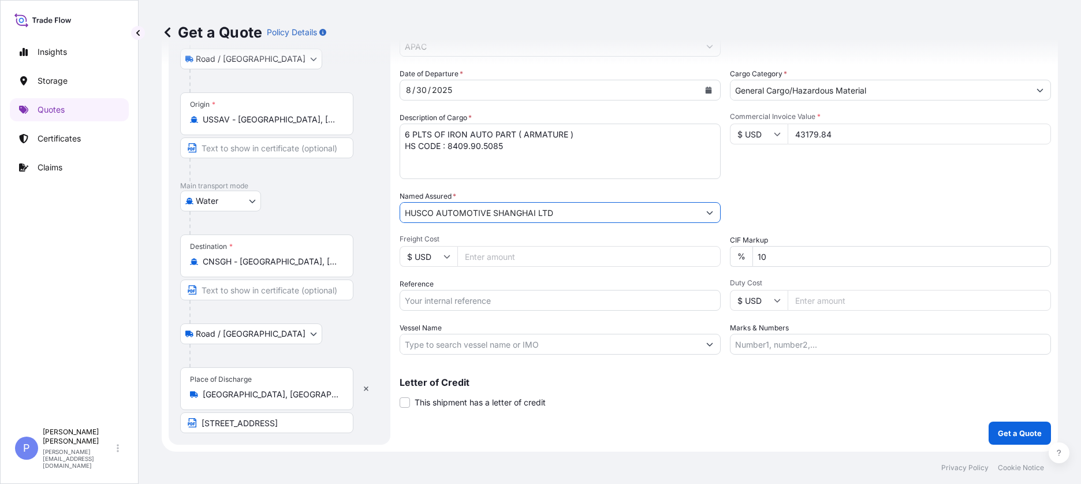
type input "HUSCO AUTOMOTIVE SHANGHAI LTD"
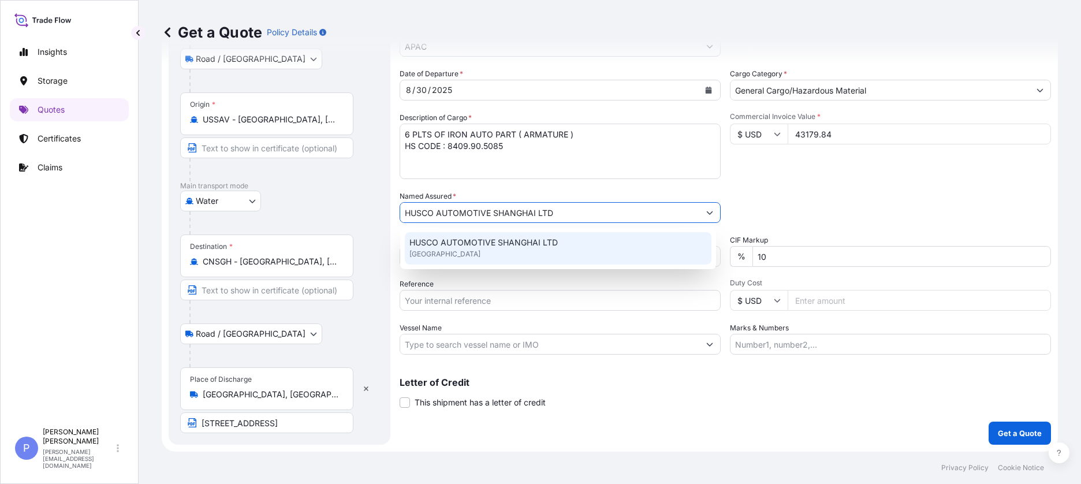
click at [441, 257] on span "[GEOGRAPHIC_DATA]" at bounding box center [444, 254] width 71 height 12
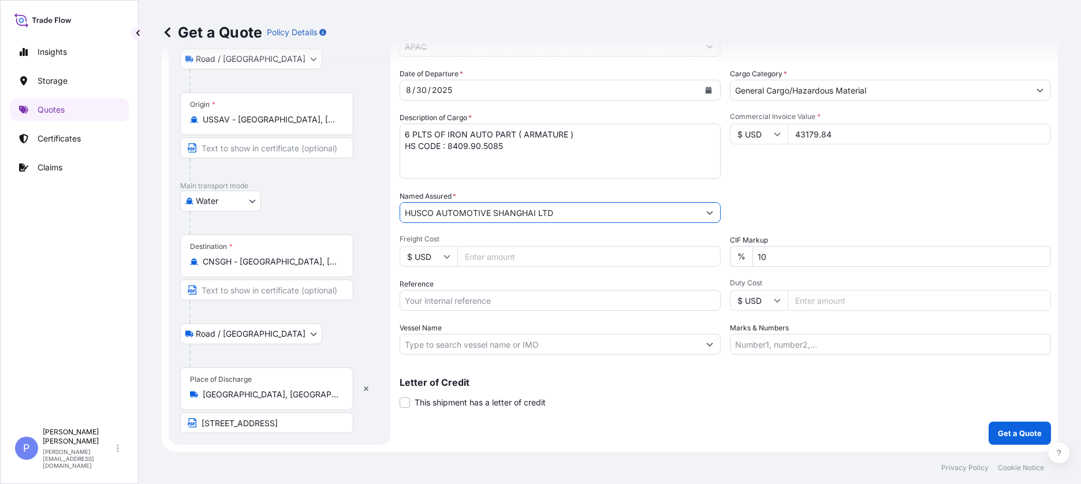
click at [441, 242] on span "Freight Cost" at bounding box center [560, 238] width 321 height 9
click at [457, 246] on input "Freight Cost" at bounding box center [588, 256] width 263 height 21
click at [440, 275] on input "Reference" at bounding box center [560, 300] width 321 height 21
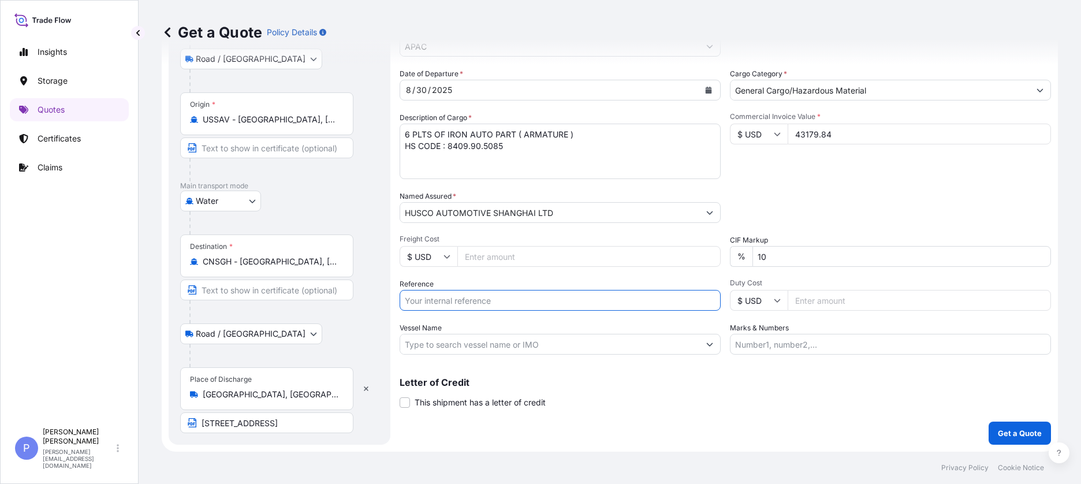
click at [440, 275] on input "Reference" at bounding box center [560, 300] width 321 height 21
type input "s"
type input "SC0000369"
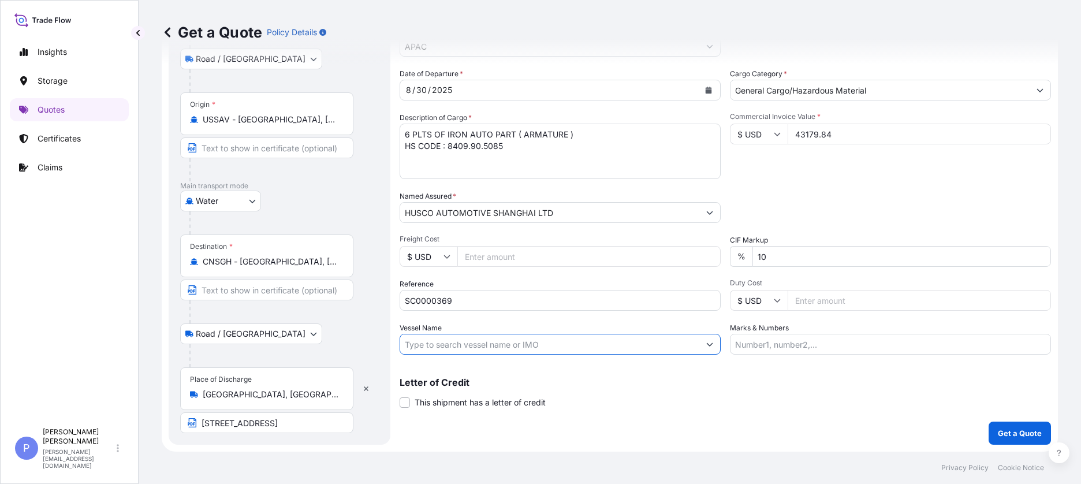
click at [454, 275] on input "Vessel Name" at bounding box center [549, 344] width 299 height 21
click at [438, 275] on input "Vessel Name" at bounding box center [549, 344] width 299 height 21
paste input "COSCO PRIDE"
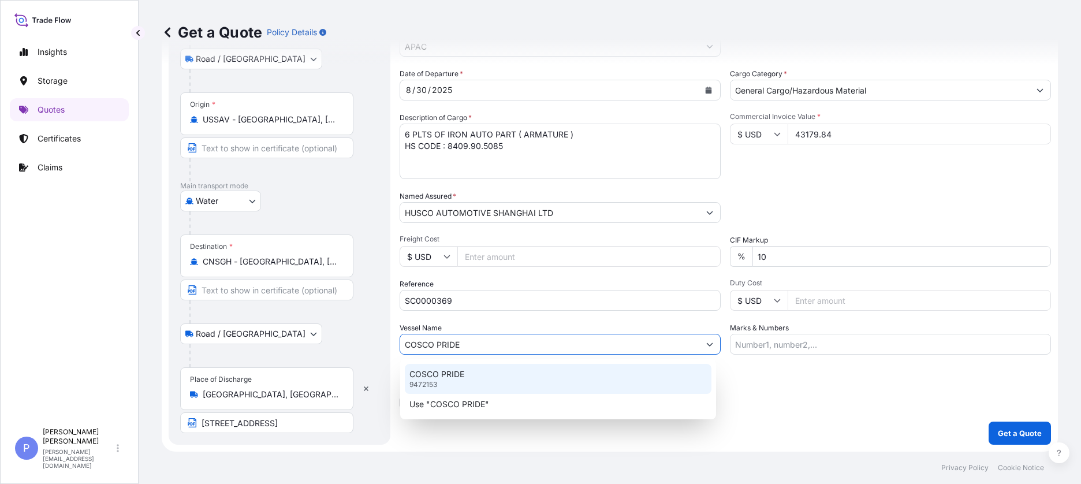
click at [446, 275] on div "COSCO PRIDE 9472153" at bounding box center [558, 379] width 307 height 30
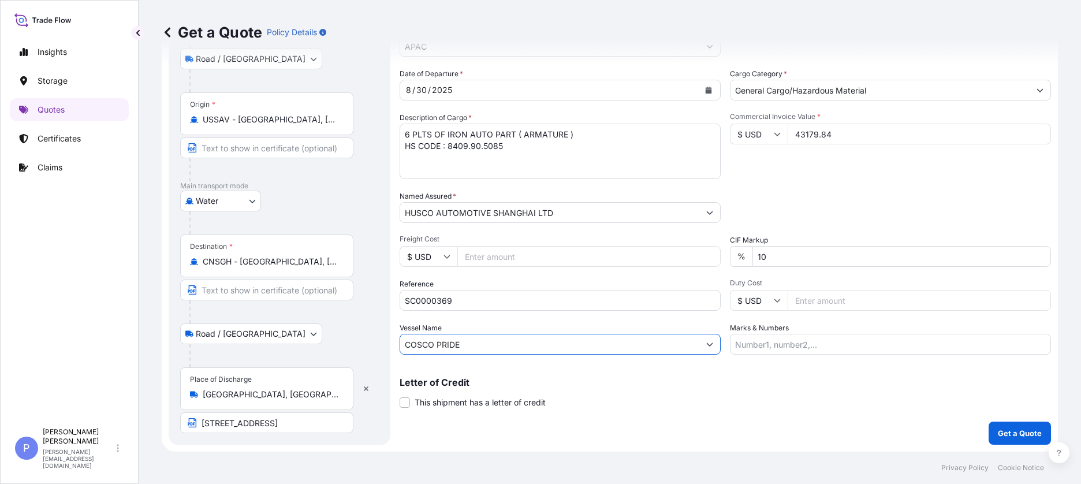
type input "COSCO PRIDE"
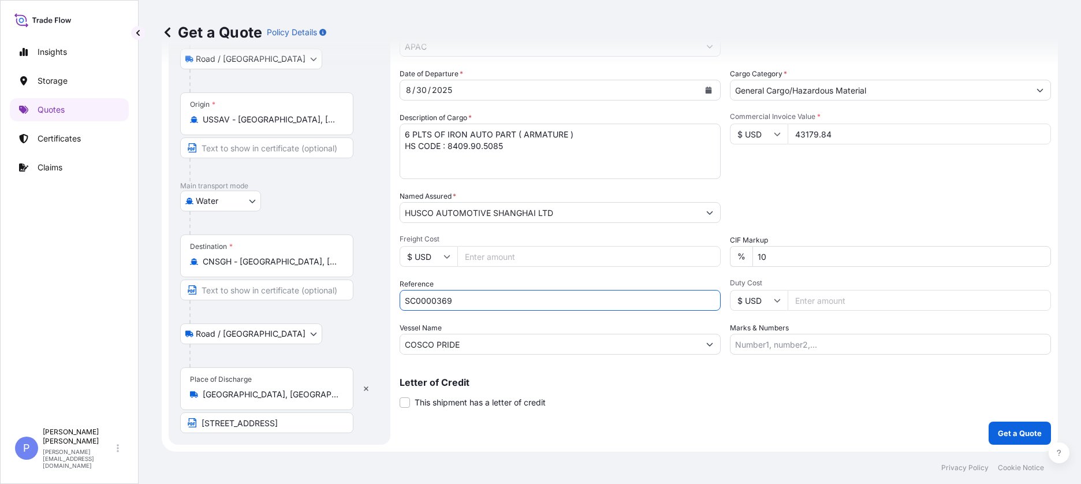
click at [491, 275] on input "SC0000369" at bounding box center [560, 300] width 321 height 21
paste input "TCKU6291389"
type input "SC0000369 TCKU6291389"
click at [711, 275] on input "Marks & Numbers" at bounding box center [890, 344] width 321 height 21
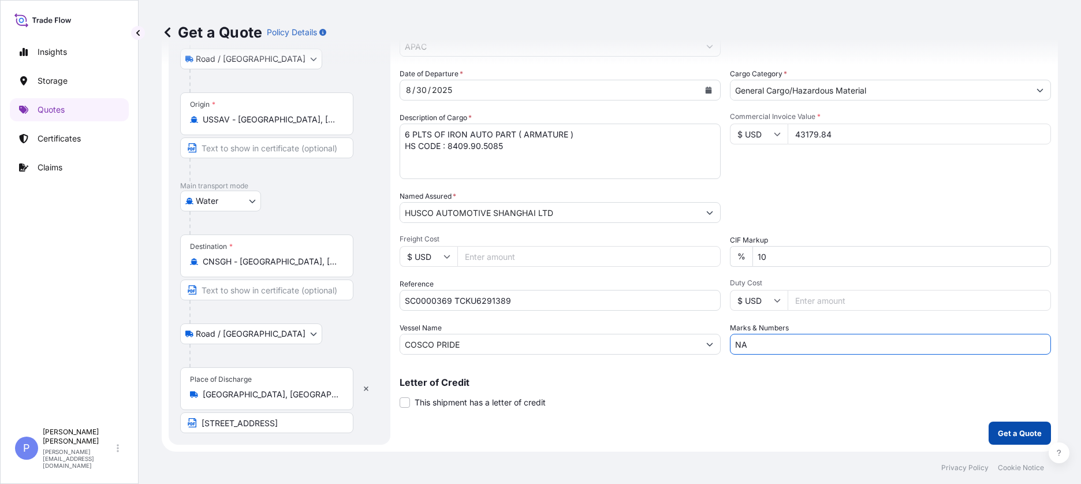
type input "NA"
click at [711, 275] on p "Get a Quote" at bounding box center [1020, 433] width 44 height 12
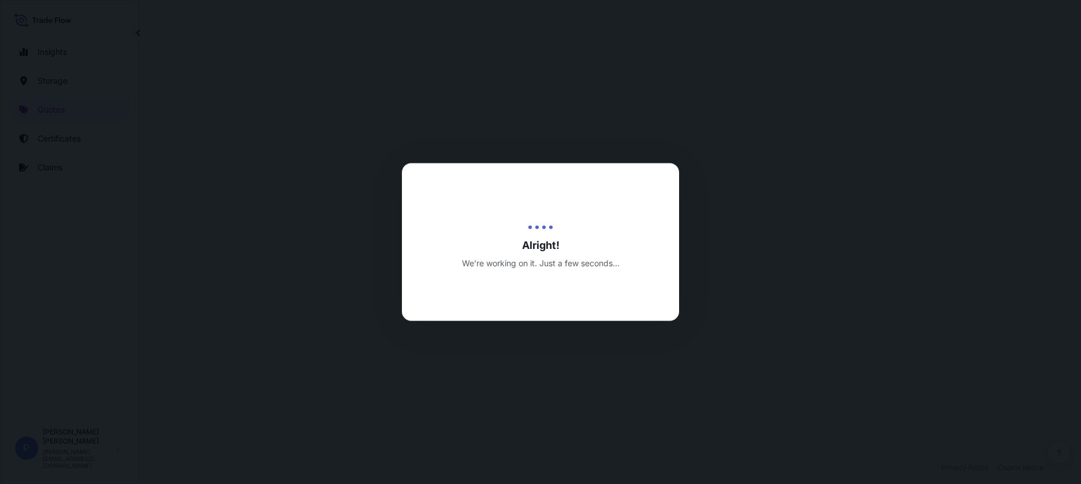
select select "Road / [GEOGRAPHIC_DATA]"
select select "Water"
select select "Road / [GEOGRAPHIC_DATA]"
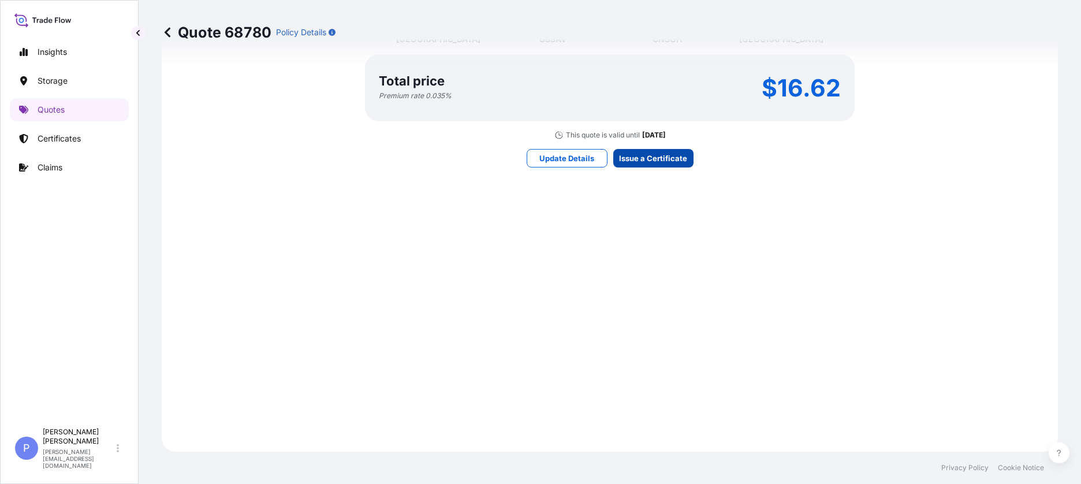
scroll to position [1785, 0]
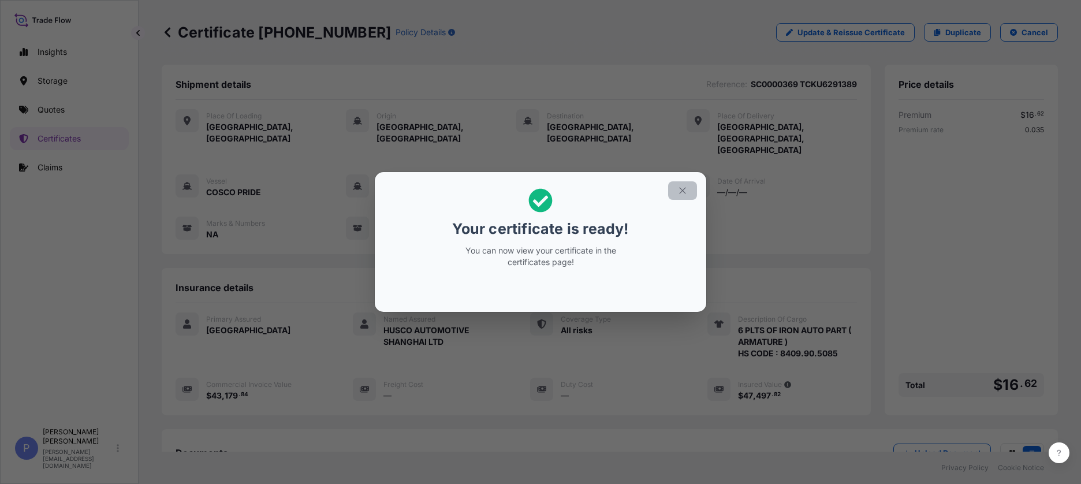
click at [680, 191] on icon "button" at bounding box center [682, 190] width 10 height 10
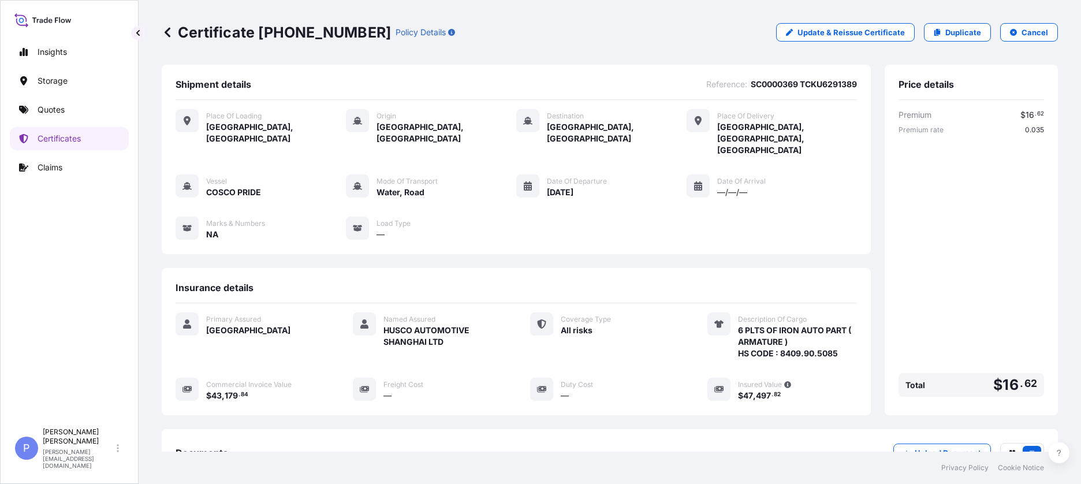
scroll to position [146, 0]
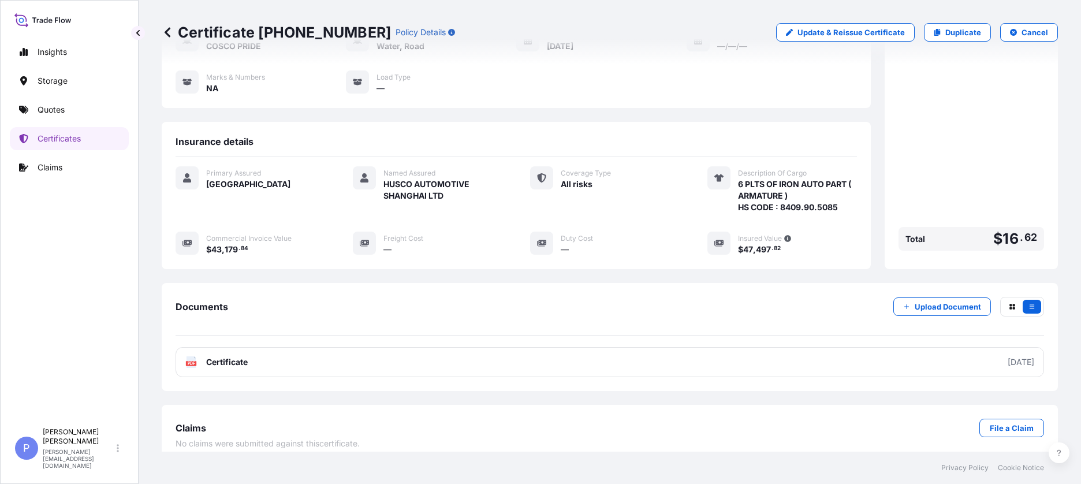
click at [711, 275] on link "PDF Certificate [DATE]" at bounding box center [610, 362] width 868 height 30
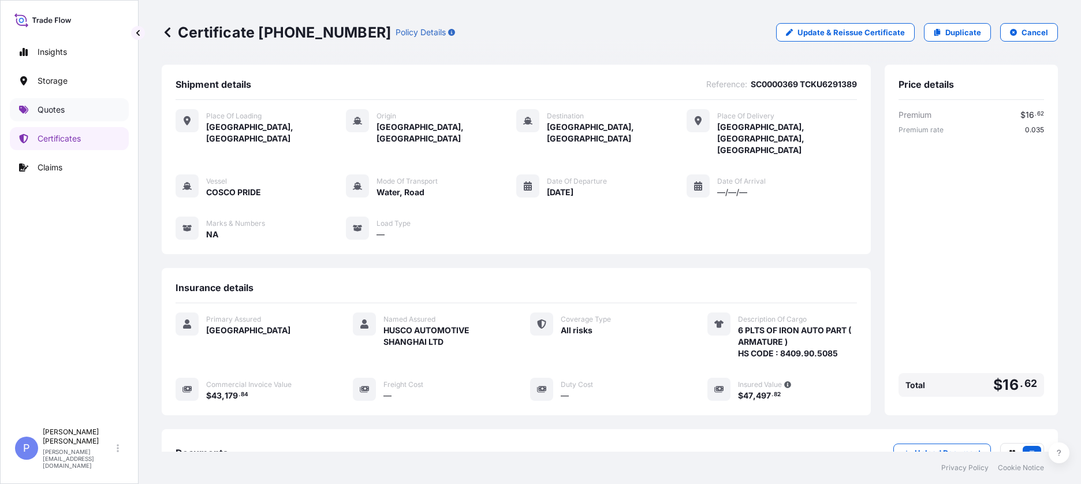
click at [44, 115] on p "Quotes" at bounding box center [51, 110] width 27 height 12
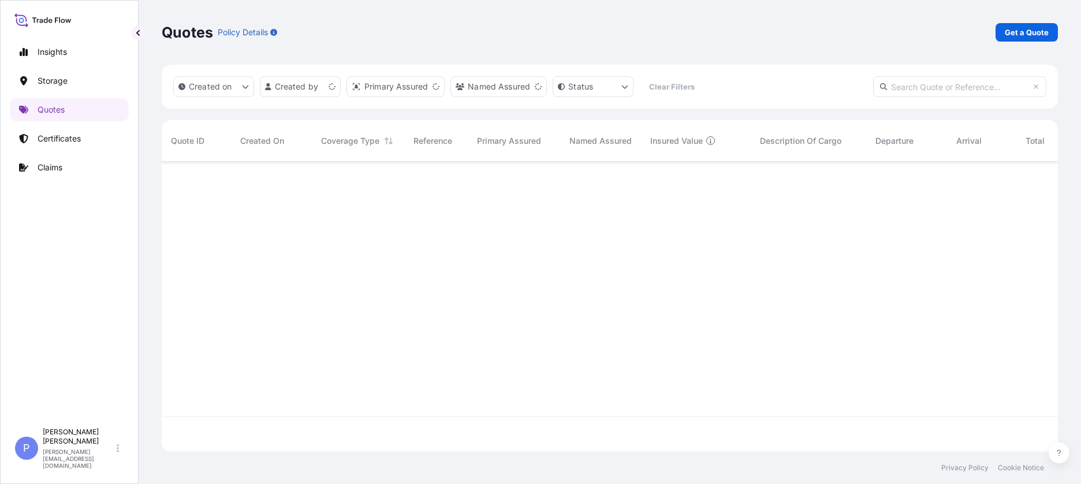
scroll to position [288, 887]
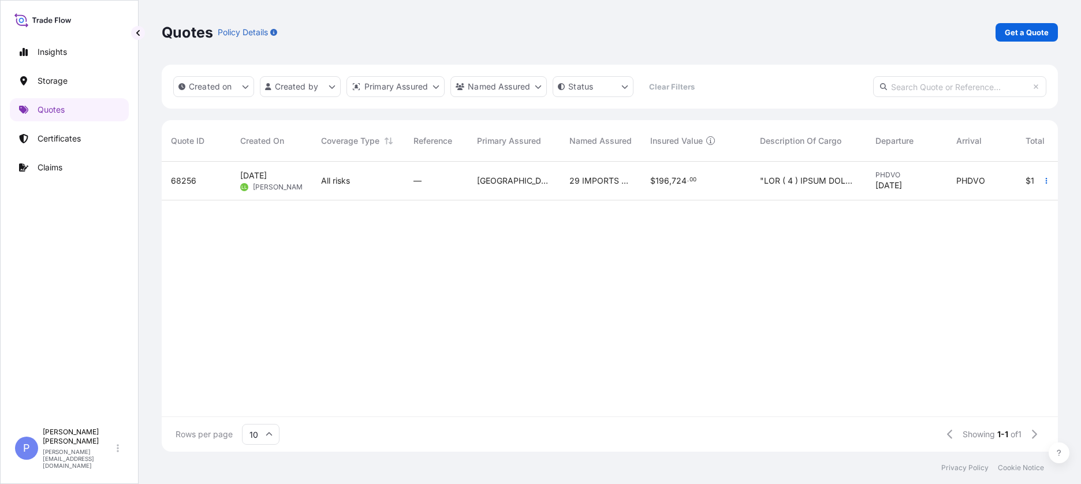
click at [500, 275] on div "68256 [DATE] [PERSON_NAME] All risks — [GEOGRAPHIC_DATA] 29 IMPORTS LLC $ 196 ,…" at bounding box center [676, 289] width 1028 height 255
